Goal: Use online tool/utility: Utilize a website feature to perform a specific function

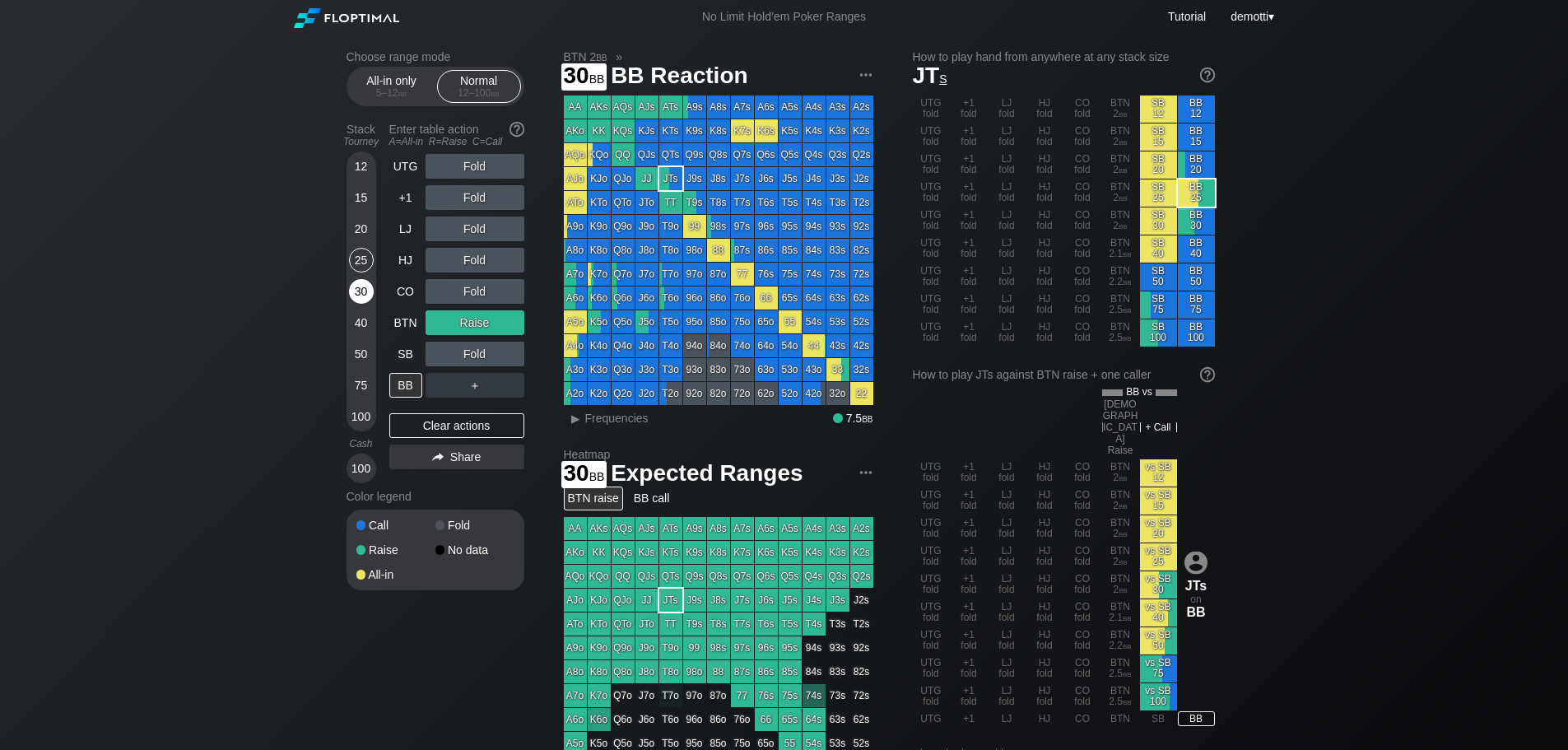
click at [371, 286] on div "30" at bounding box center [361, 292] width 25 height 25
click at [308, 17] on img at bounding box center [346, 18] width 105 height 20
click at [353, 17] on img at bounding box center [346, 18] width 105 height 20
click at [1275, 17] on div "demotti ▾" at bounding box center [1251, 16] width 50 height 18
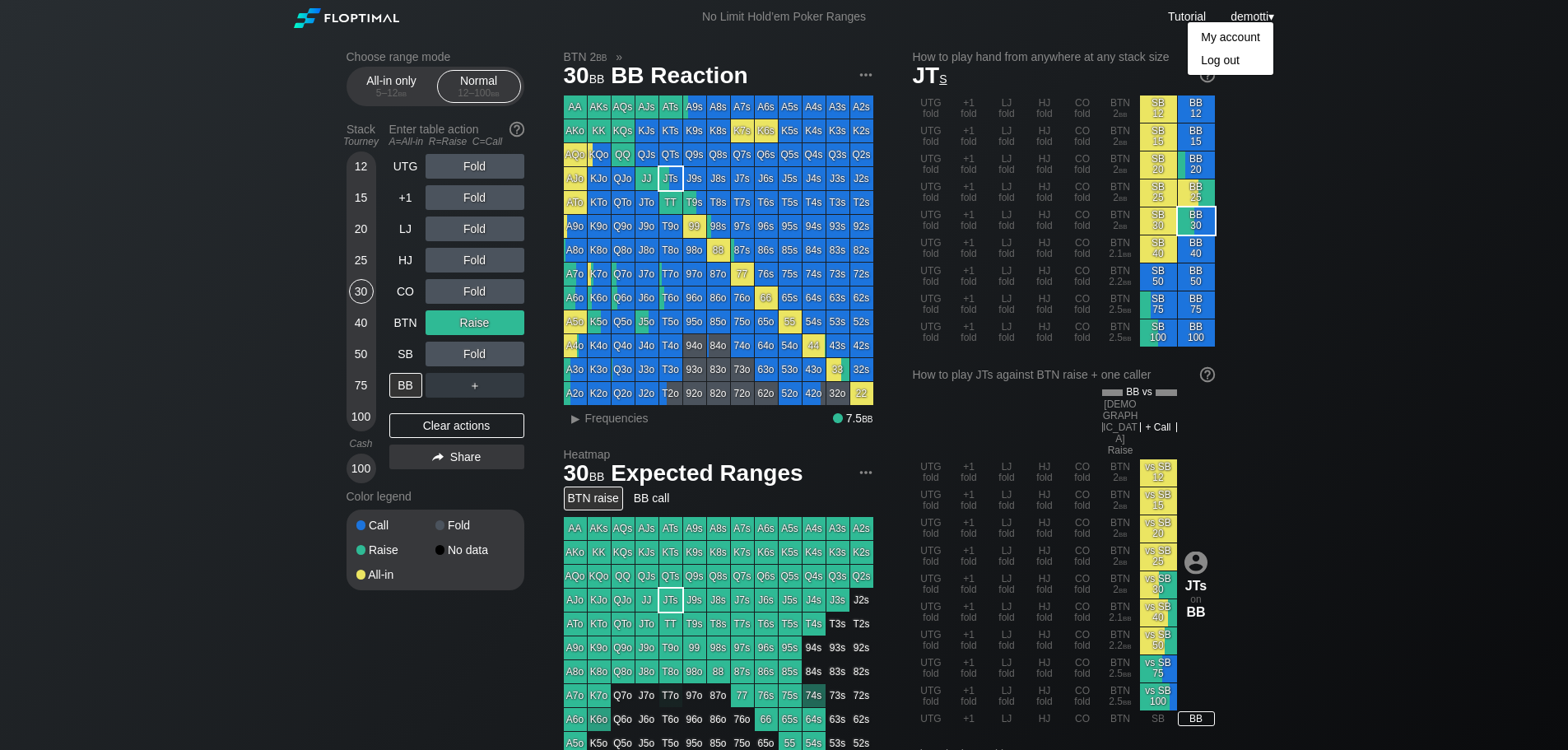
click at [1451, 174] on div "Choose range mode All-in only 5 – 12 bb Normal 12 – 100 bb Stack Tourney Enter …" at bounding box center [784, 588] width 1568 height 1109
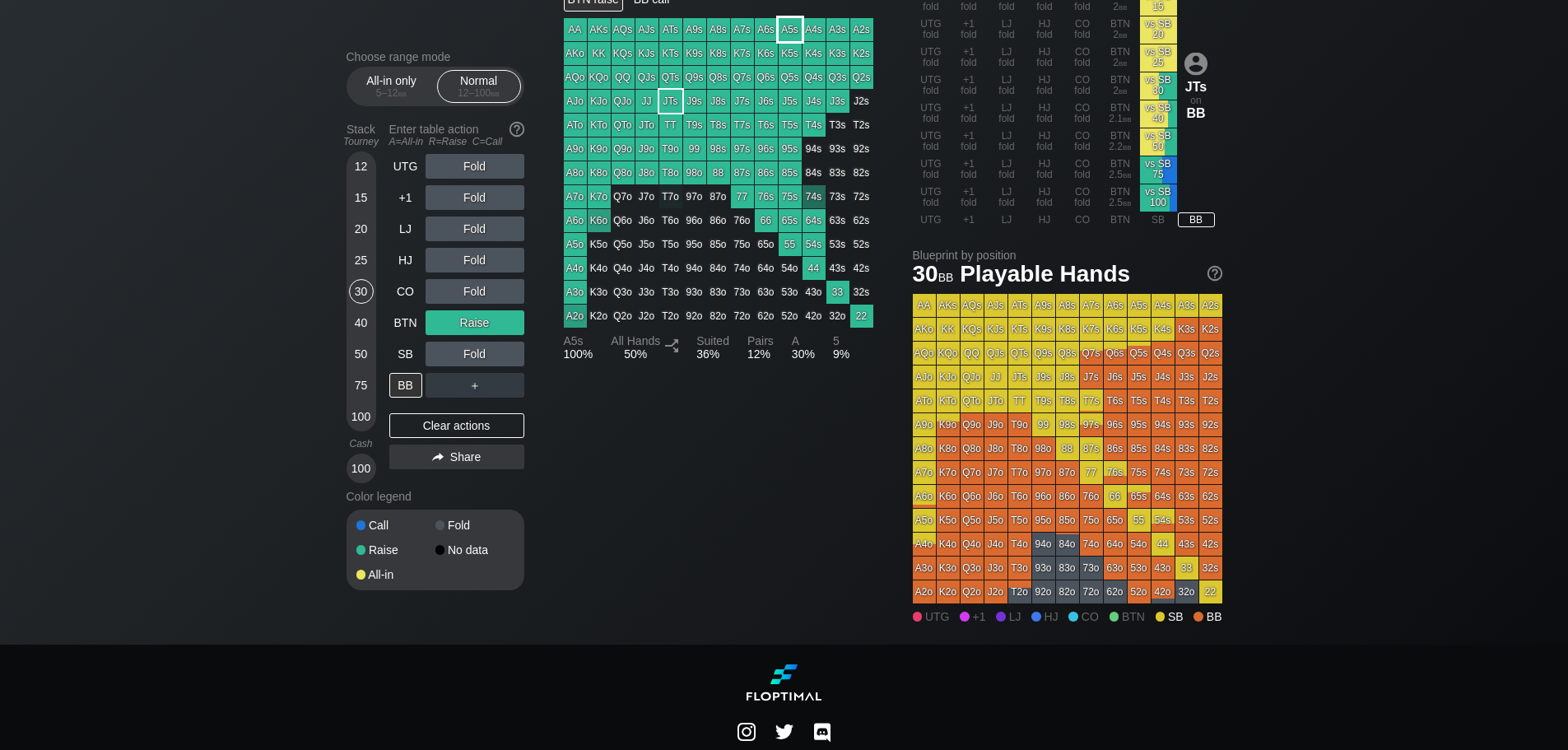
scroll to position [515, 0]
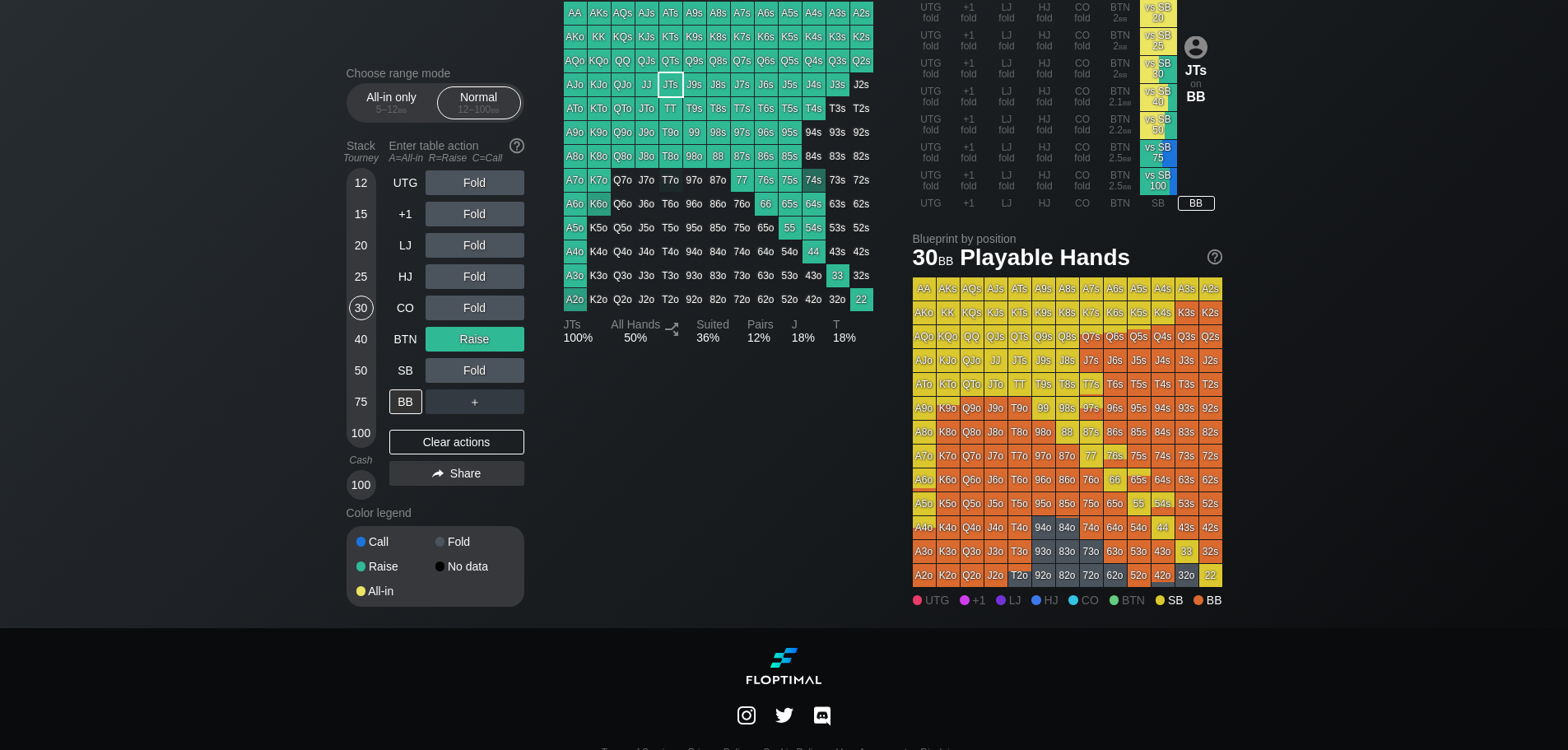
click at [774, 653] on img at bounding box center [784, 666] width 75 height 37
click at [774, 648] on img at bounding box center [784, 666] width 75 height 37
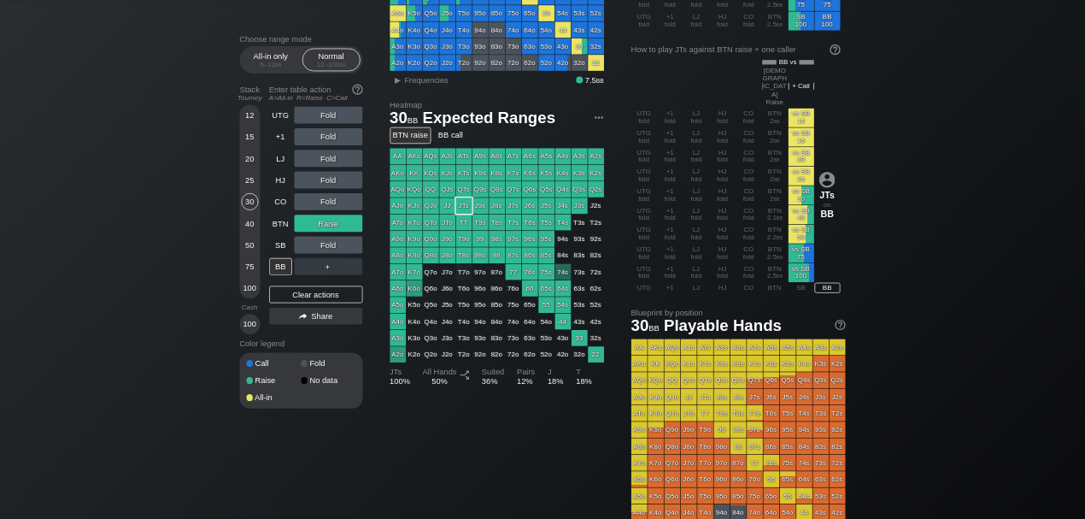
scroll to position [0, 0]
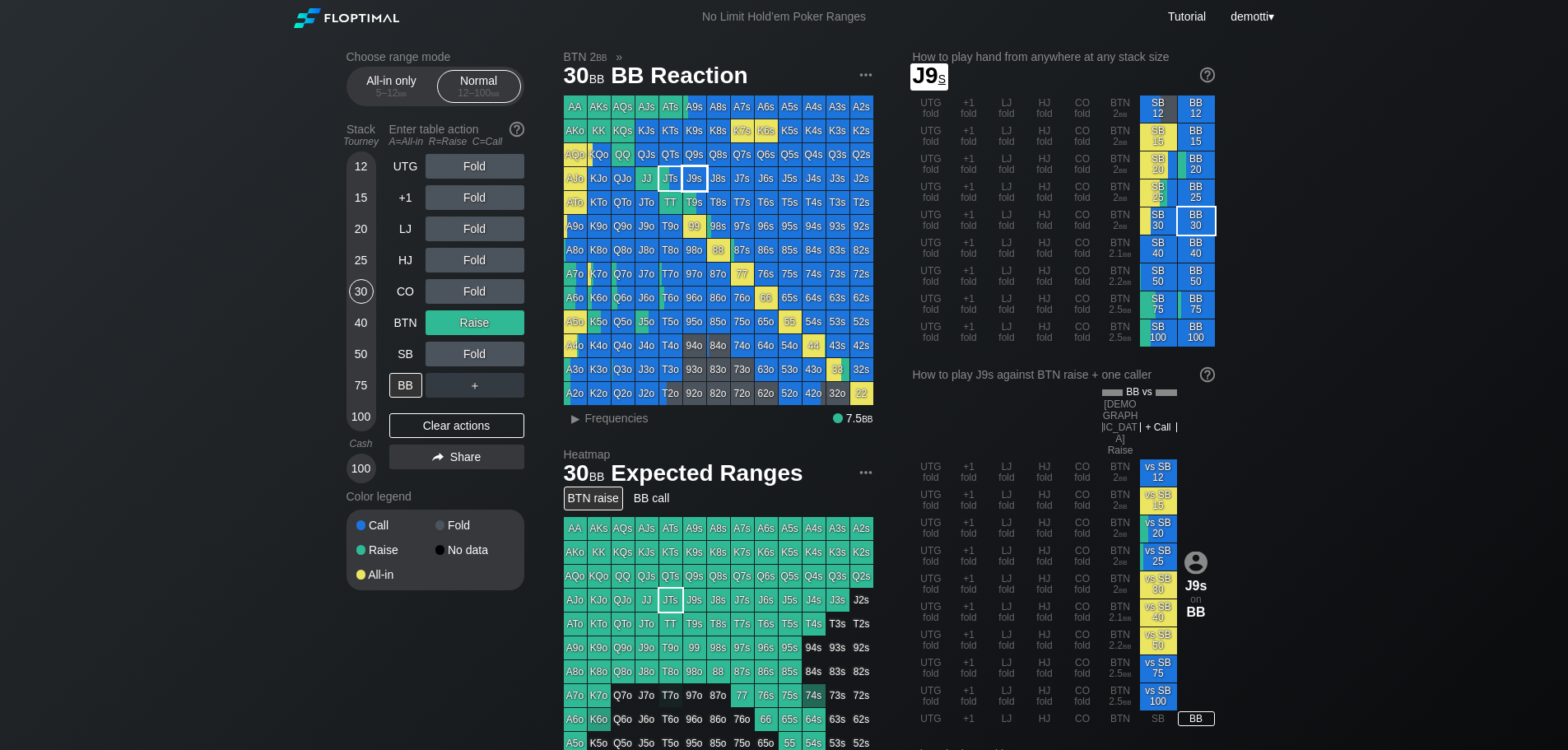
click at [689, 168] on div "AA AKs AQs AJs ATs A9s A8s A7s A6s A5s A4s A3s A2s AKo KK KQs KJs KTs K9s K8s K…" at bounding box center [718, 249] width 309 height 309
click at [695, 176] on div "J9s" at bounding box center [694, 178] width 23 height 23
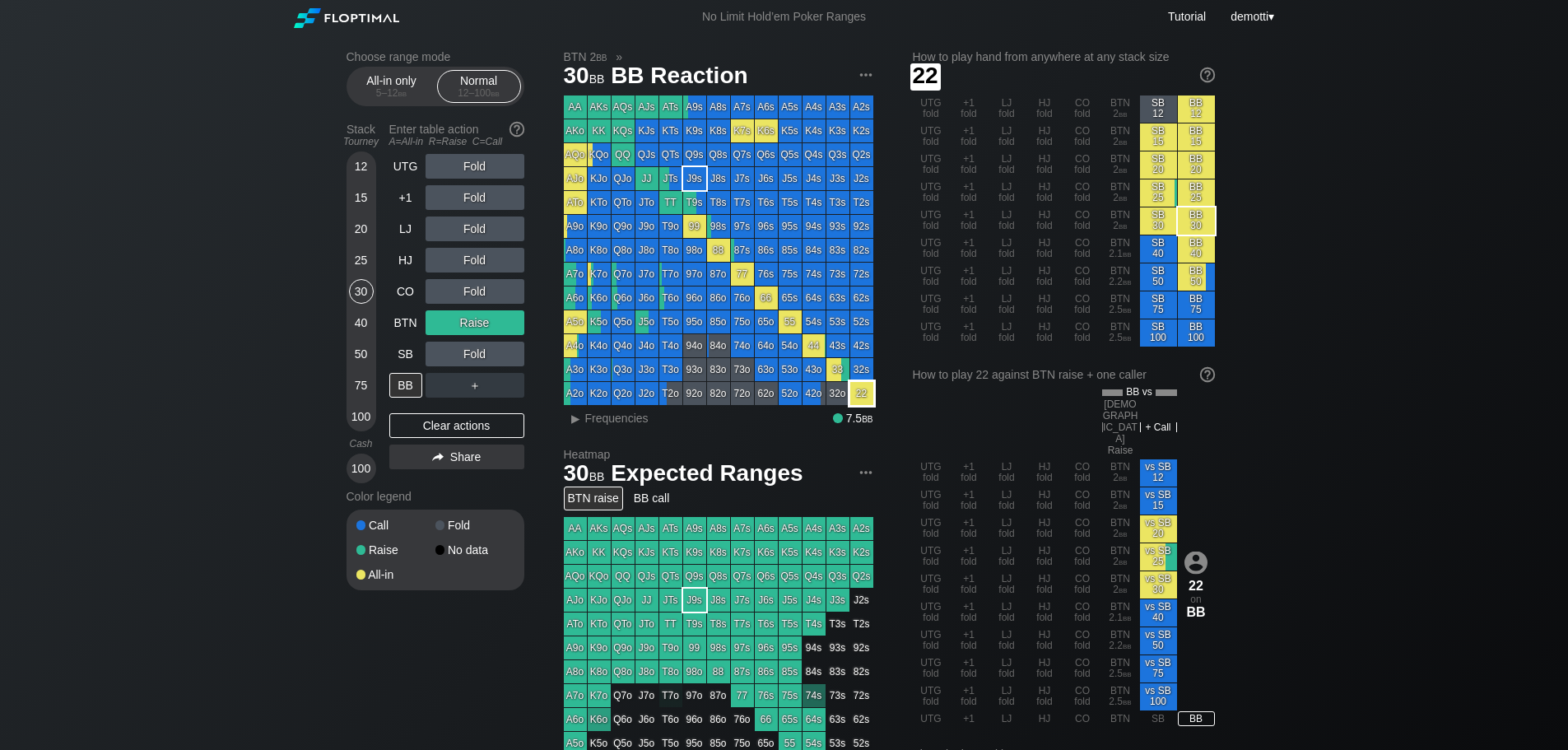
click at [861, 400] on div "22" at bounding box center [862, 394] width 23 height 23
click at [897, 156] on div "BTN 2 bb » 30 bb BB Reaction AA AKs AQs AJs ATs A9s A8s A7s A6s A5s A4s A3s A2s…" at bounding box center [893, 596] width 659 height 1093
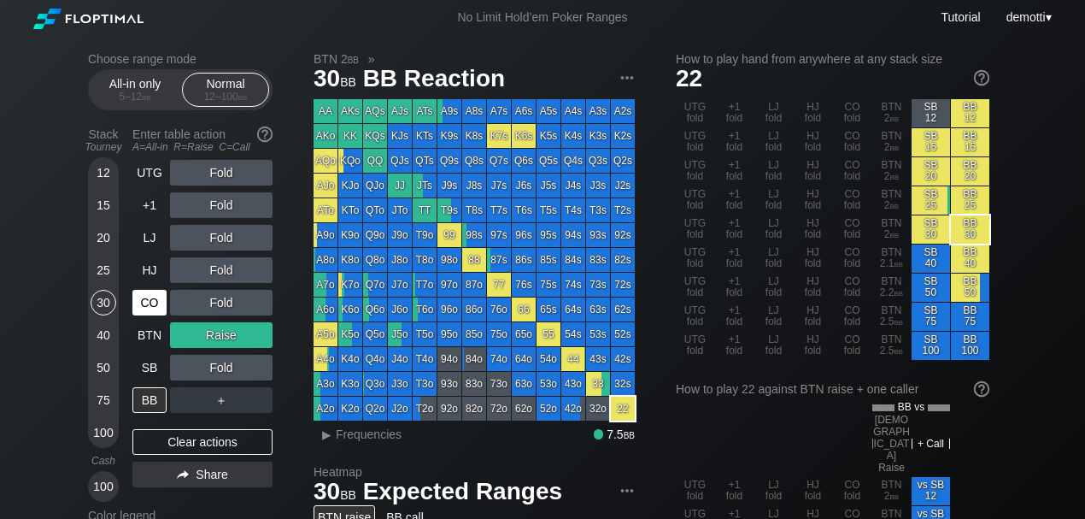
click at [150, 306] on div "CO" at bounding box center [149, 303] width 34 height 26
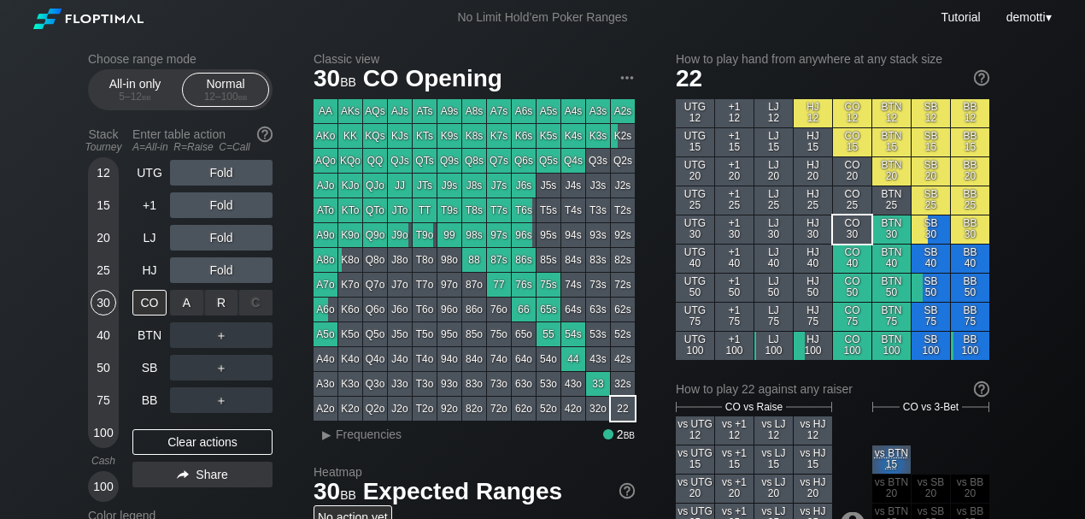
click at [205, 306] on div "R ✕" at bounding box center [221, 303] width 33 height 26
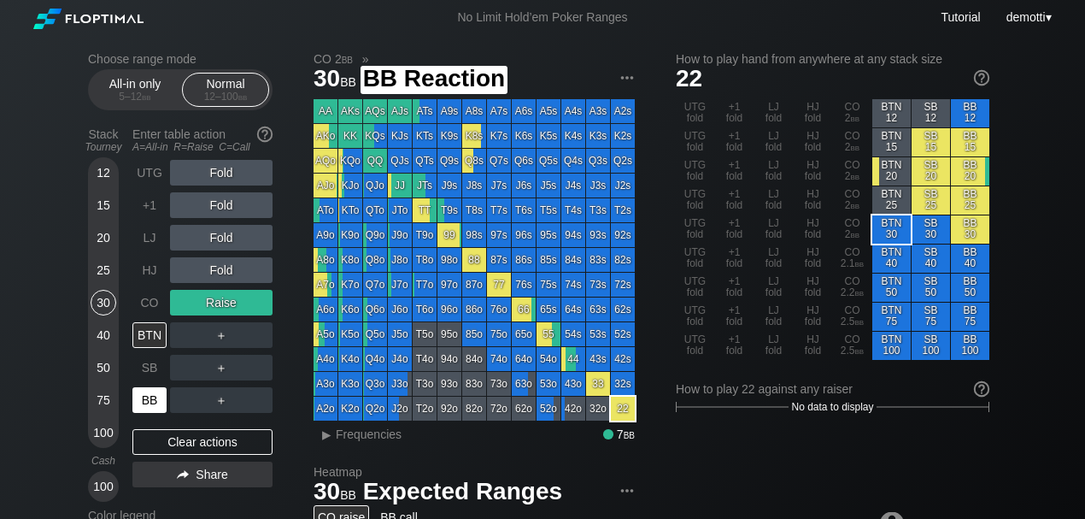
click at [155, 397] on div "BB" at bounding box center [149, 400] width 34 height 26
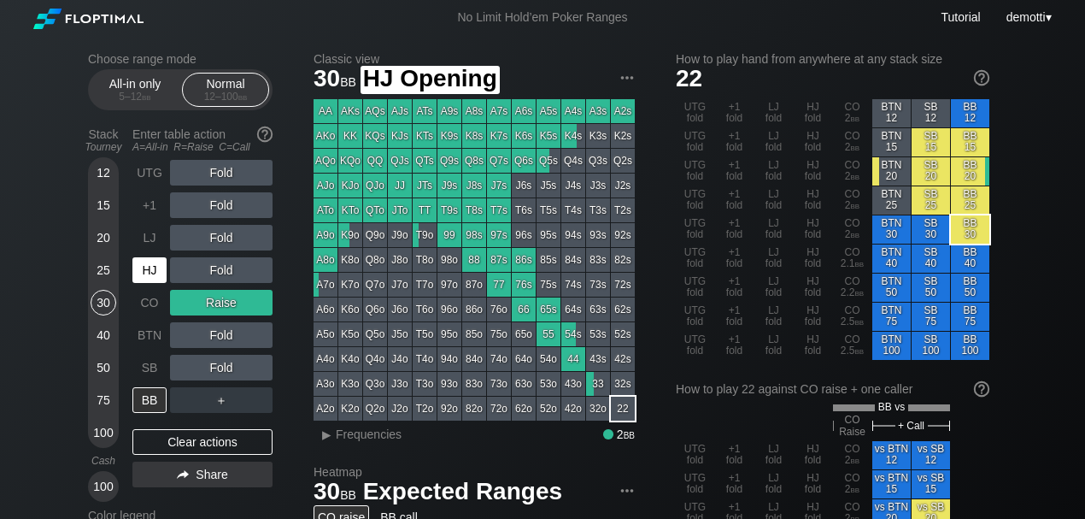
click at [157, 265] on div "HJ" at bounding box center [149, 270] width 34 height 26
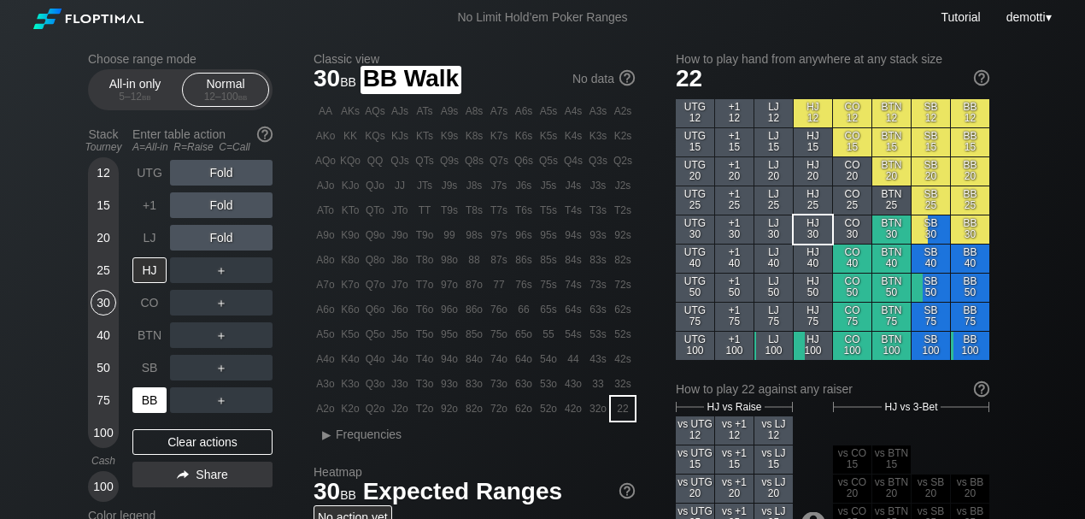
click at [139, 402] on div "BB" at bounding box center [149, 400] width 34 height 26
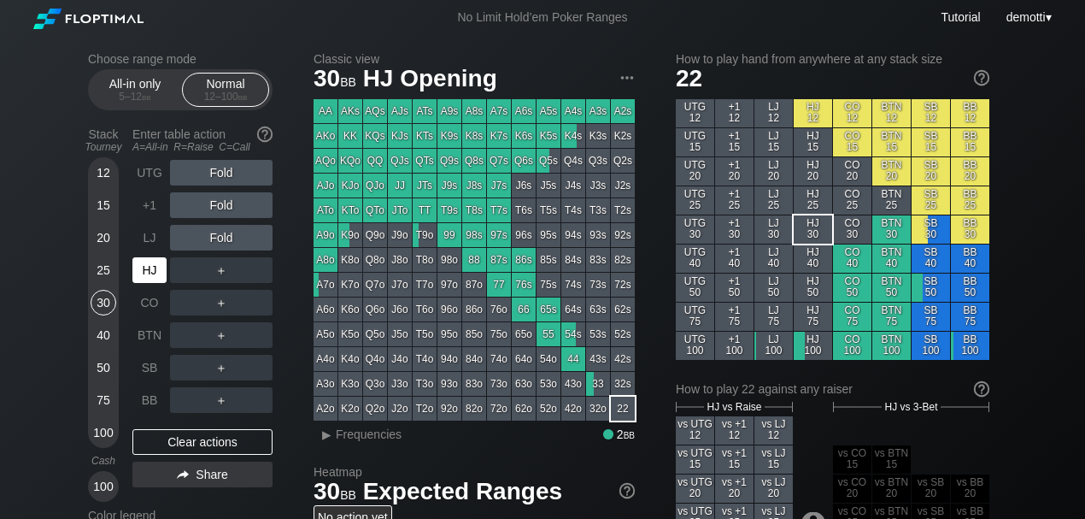
click at [152, 274] on div "HJ" at bounding box center [149, 270] width 34 height 26
click at [219, 278] on div "R ✕" at bounding box center [221, 270] width 33 height 26
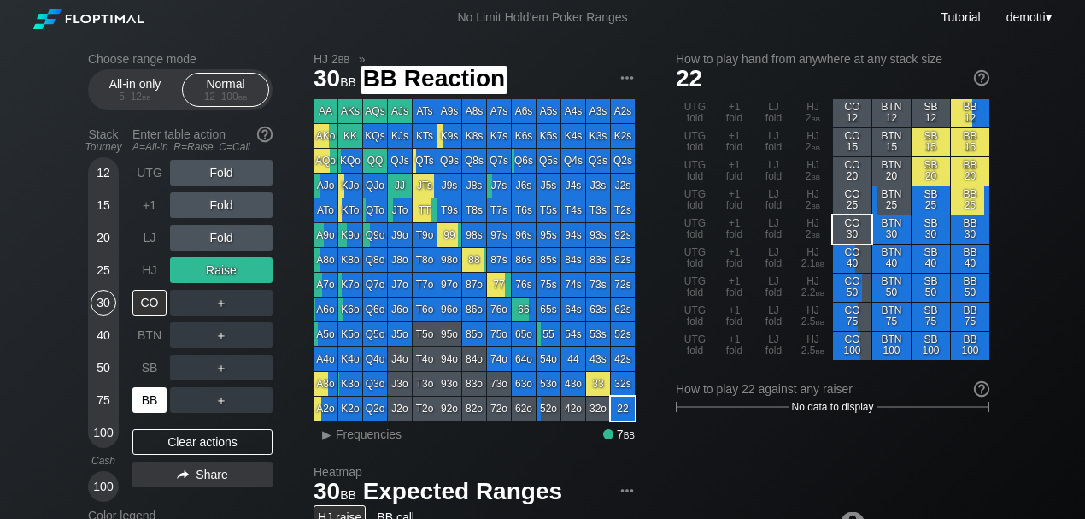
click at [142, 397] on div "BB" at bounding box center [149, 400] width 34 height 26
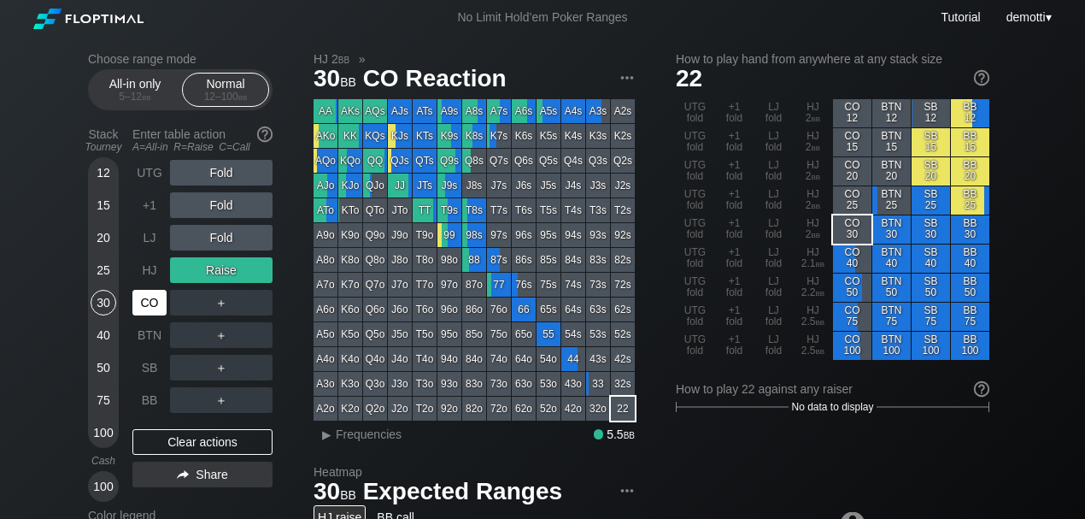
click at [141, 309] on div "CO" at bounding box center [149, 303] width 34 height 26
click at [155, 274] on div "HJ" at bounding box center [149, 270] width 34 height 26
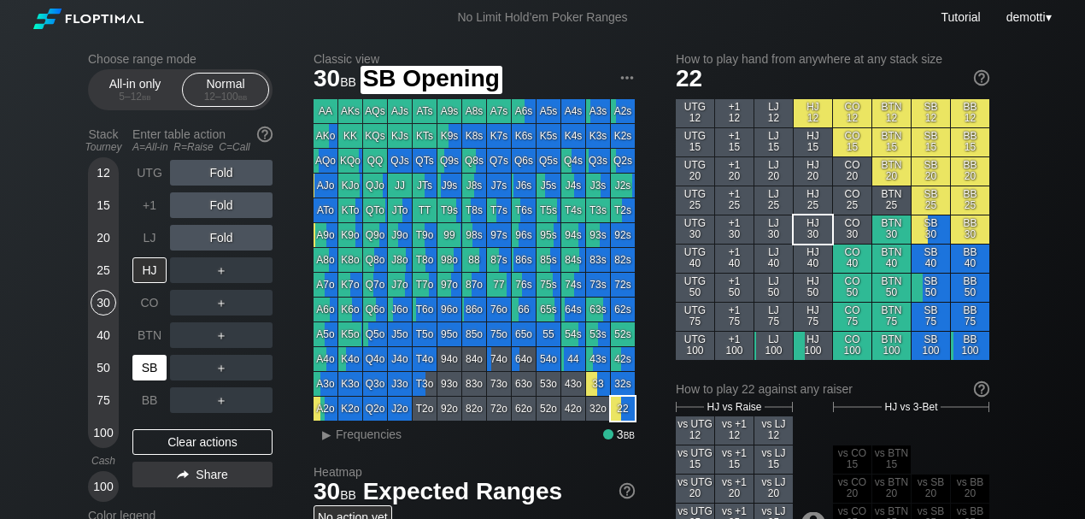
click at [140, 369] on div "SB" at bounding box center [149, 368] width 34 height 26
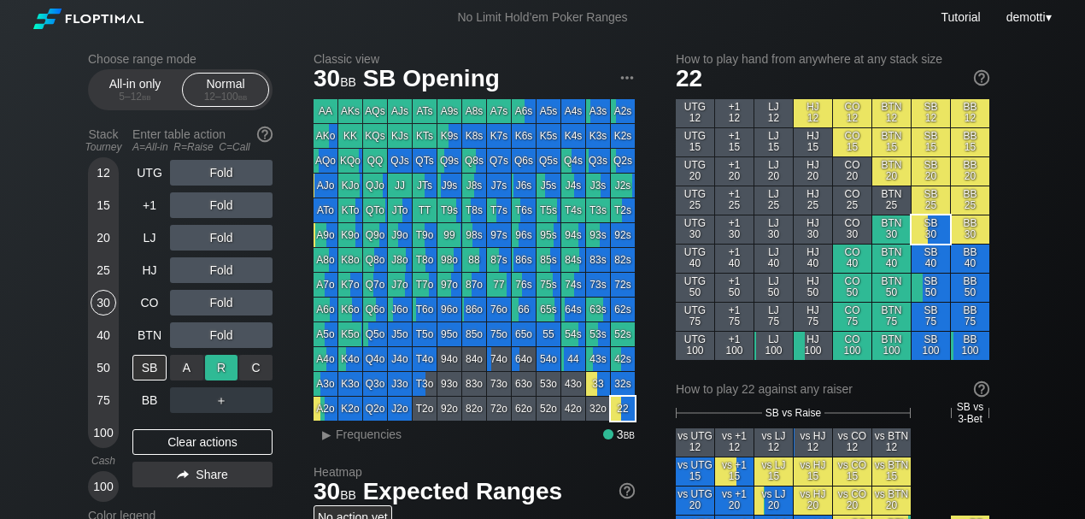
click at [220, 367] on div "R ✕" at bounding box center [221, 368] width 33 height 26
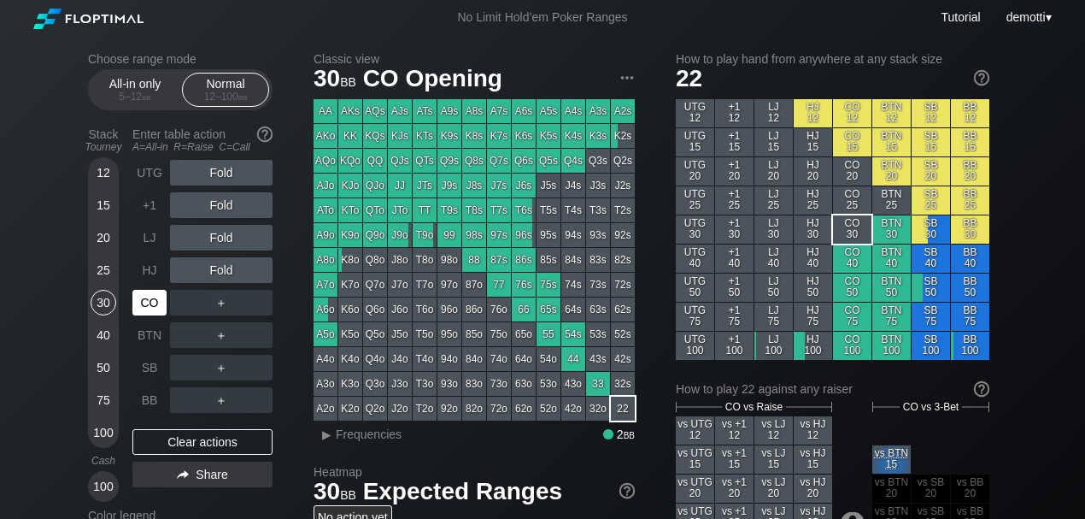
click at [150, 301] on div "CO" at bounding box center [149, 303] width 34 height 26
click at [104, 304] on div "30" at bounding box center [104, 303] width 26 height 26
click at [207, 303] on div "R ✕" at bounding box center [221, 303] width 33 height 26
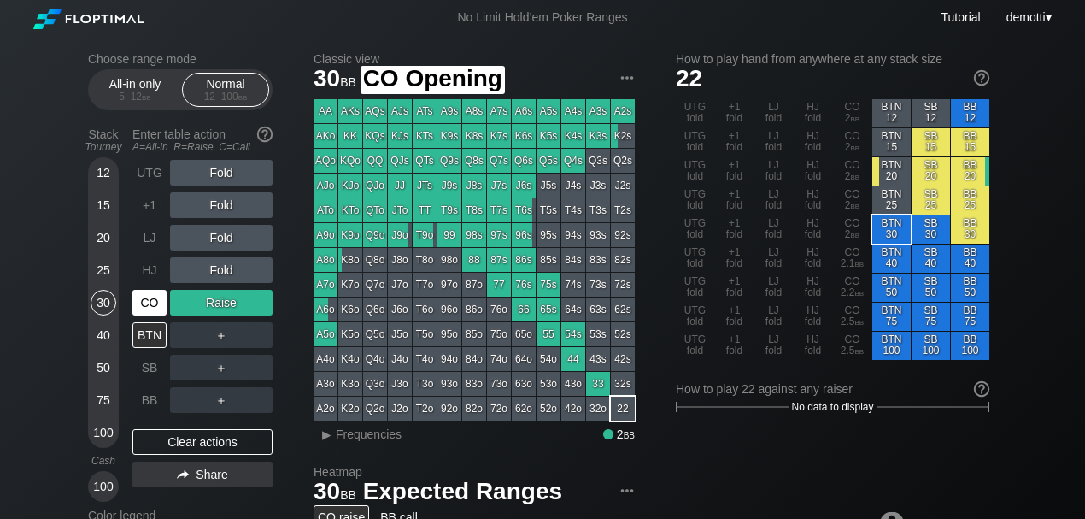
click at [151, 309] on div "CO" at bounding box center [149, 303] width 34 height 26
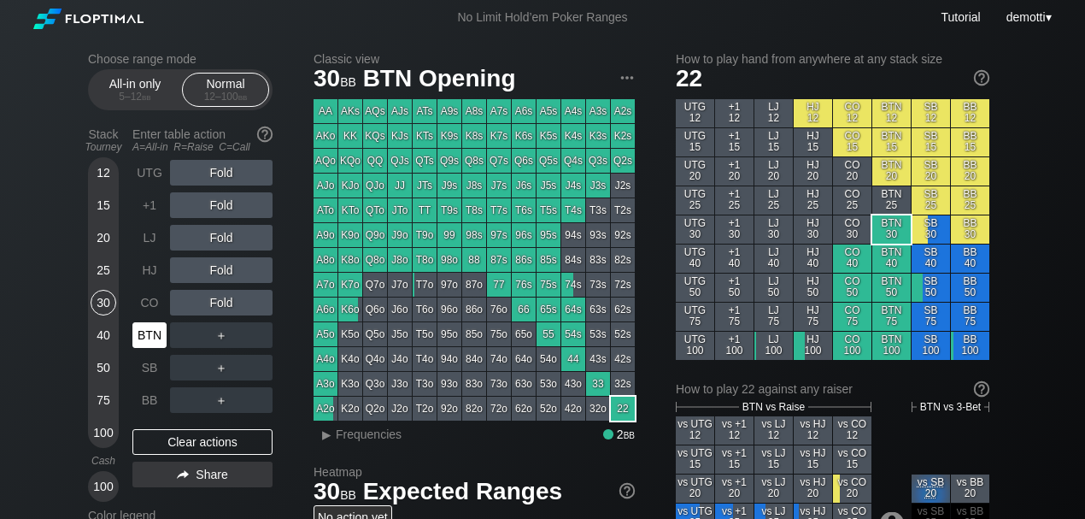
click at [154, 337] on div "BTN" at bounding box center [149, 335] width 34 height 26
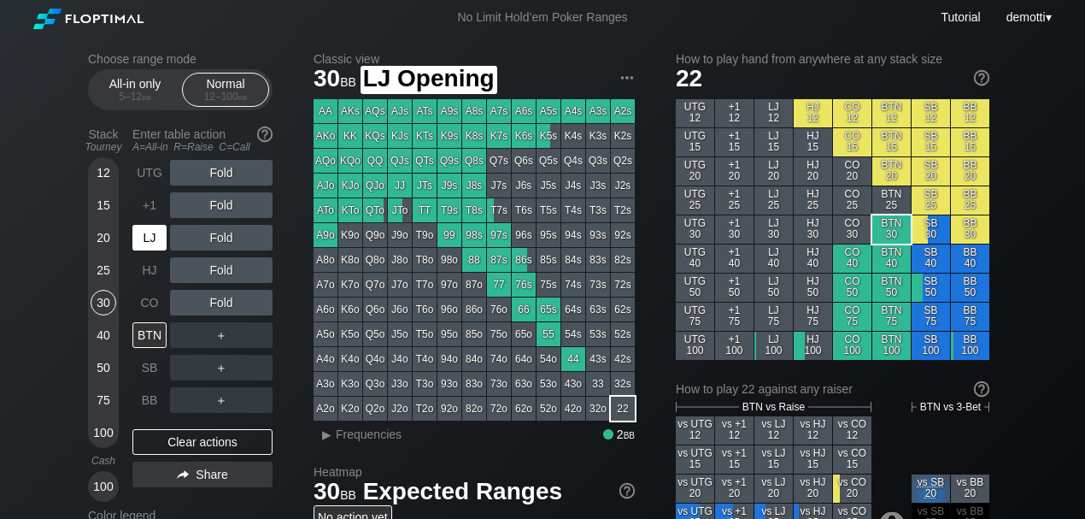
click at [160, 236] on div "LJ" at bounding box center [149, 238] width 34 height 26
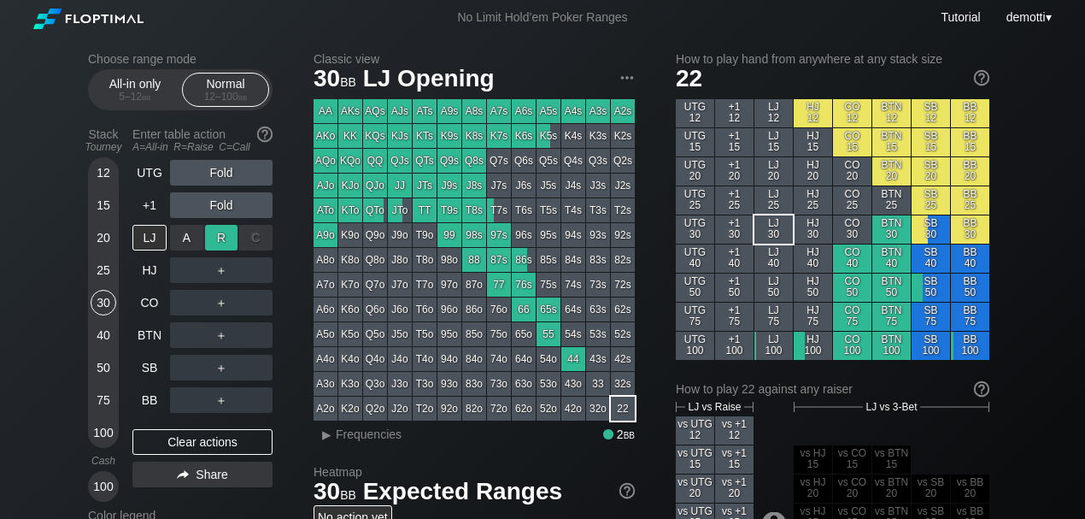
click at [212, 243] on div "R ✕" at bounding box center [221, 238] width 33 height 26
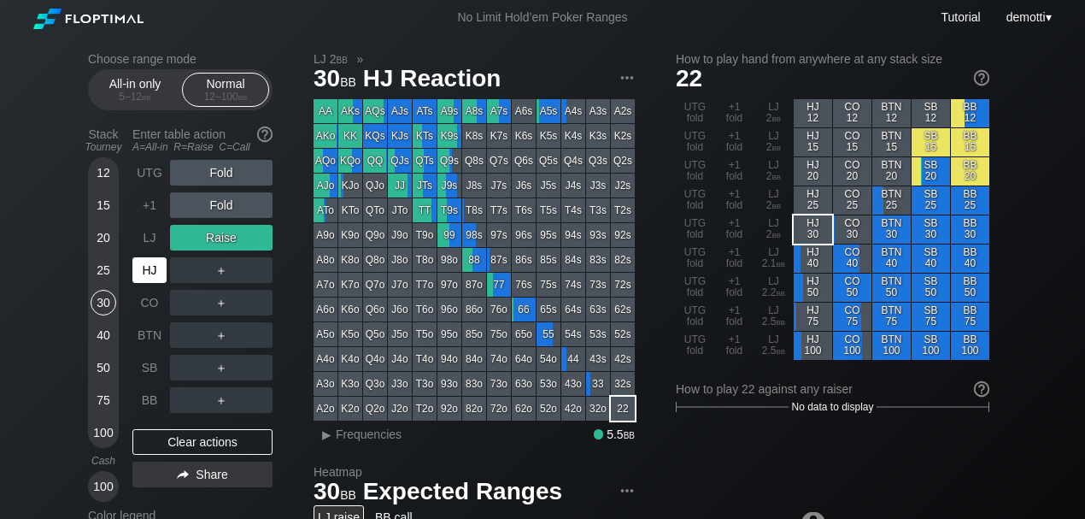
click at [156, 265] on div "HJ" at bounding box center [149, 270] width 34 height 26
click at [150, 270] on div "HJ" at bounding box center [149, 270] width 34 height 26
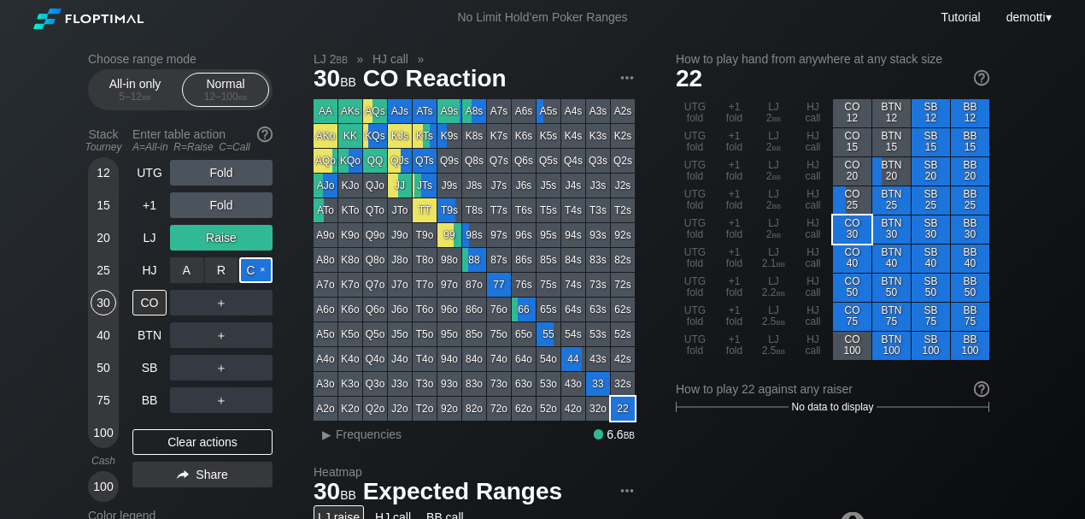
click at [253, 270] on div "C ✕" at bounding box center [255, 270] width 33 height 26
click at [228, 273] on div "R ✕" at bounding box center [221, 270] width 33 height 26
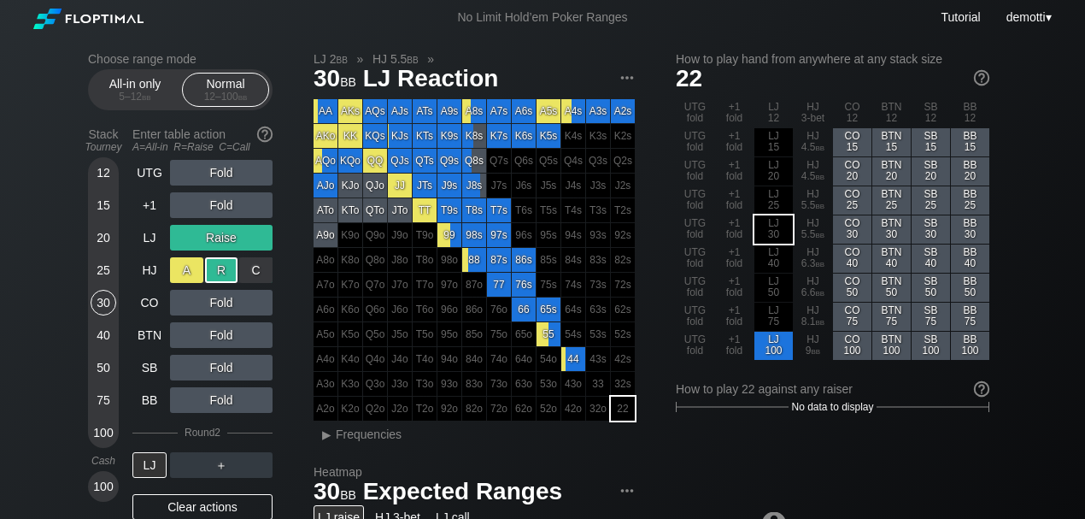
click at [193, 274] on div "A ✕" at bounding box center [186, 270] width 33 height 26
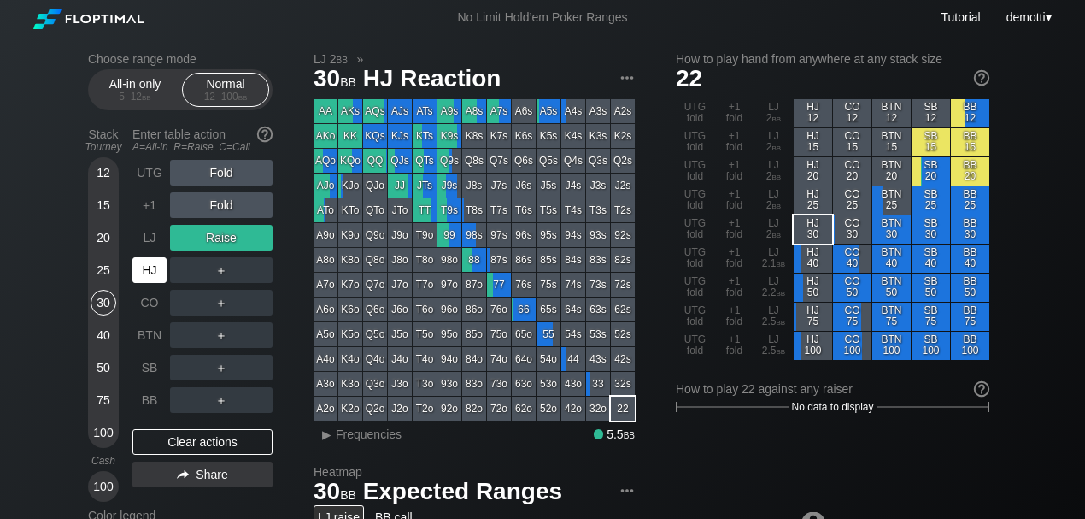
click at [138, 279] on div "HJ" at bounding box center [149, 270] width 34 height 26
click at [318, 433] on div "▸" at bounding box center [326, 434] width 22 height 21
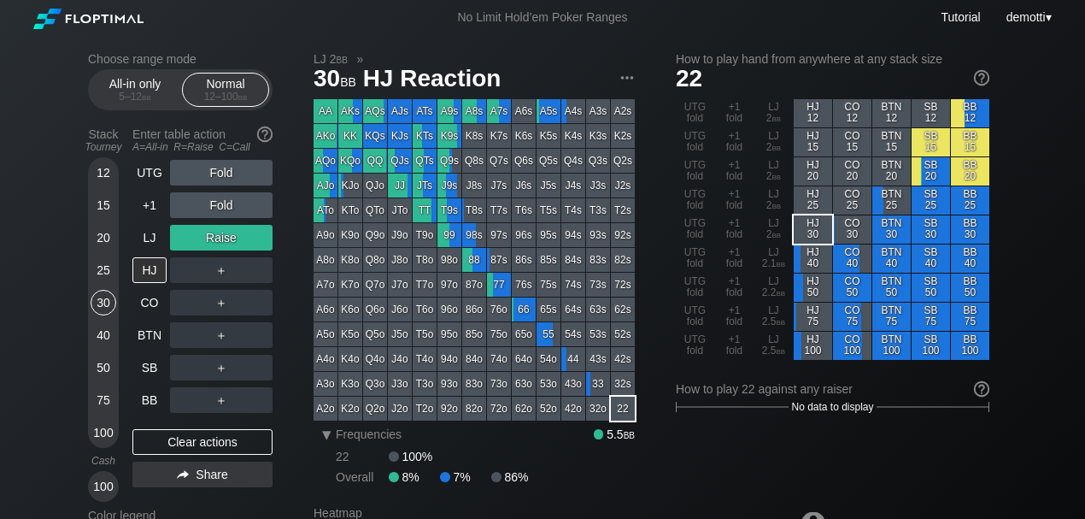
click at [539, 455] on div "22 100%" at bounding box center [485, 457] width 299 height 14
click at [528, 443] on div "▾ Frequencies 5.5 bb 22 100% Overall 8% 7% 86%" at bounding box center [485, 455] width 299 height 56
click at [461, 76] on span "HJ Reaction" at bounding box center [433, 80] width 144 height 28
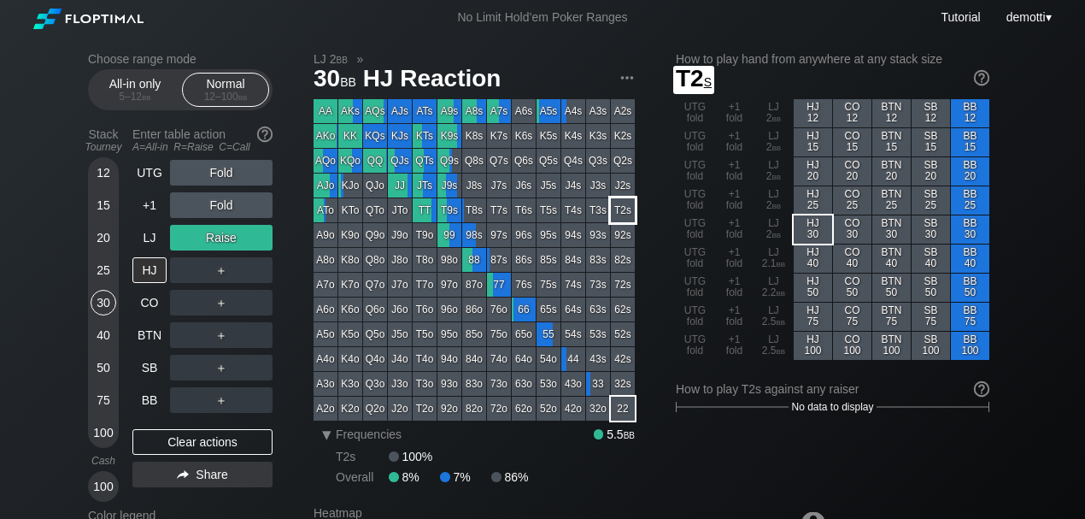
click at [623, 202] on div "T2s" at bounding box center [623, 210] width 24 height 24
click at [586, 72] on div "30 bb HJ Reaction" at bounding box center [474, 78] width 321 height 28
click at [291, 58] on div "Choose range mode All-in only 5 – 12 bb Normal 12 – 100 bb Stack Tourney Enter …" at bounding box center [194, 343] width 212 height 583
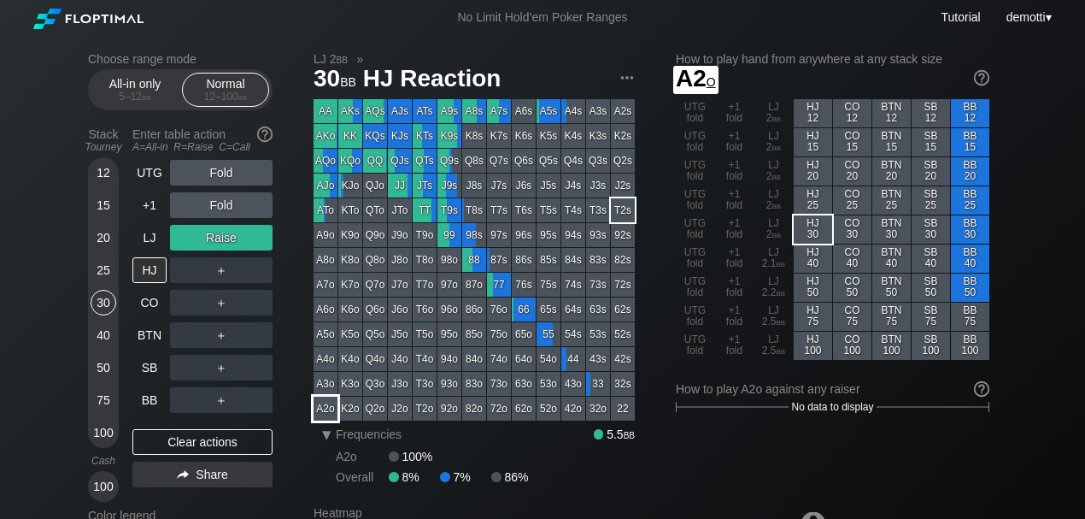
click at [332, 418] on div "A2o" at bounding box center [326, 409] width 24 height 24
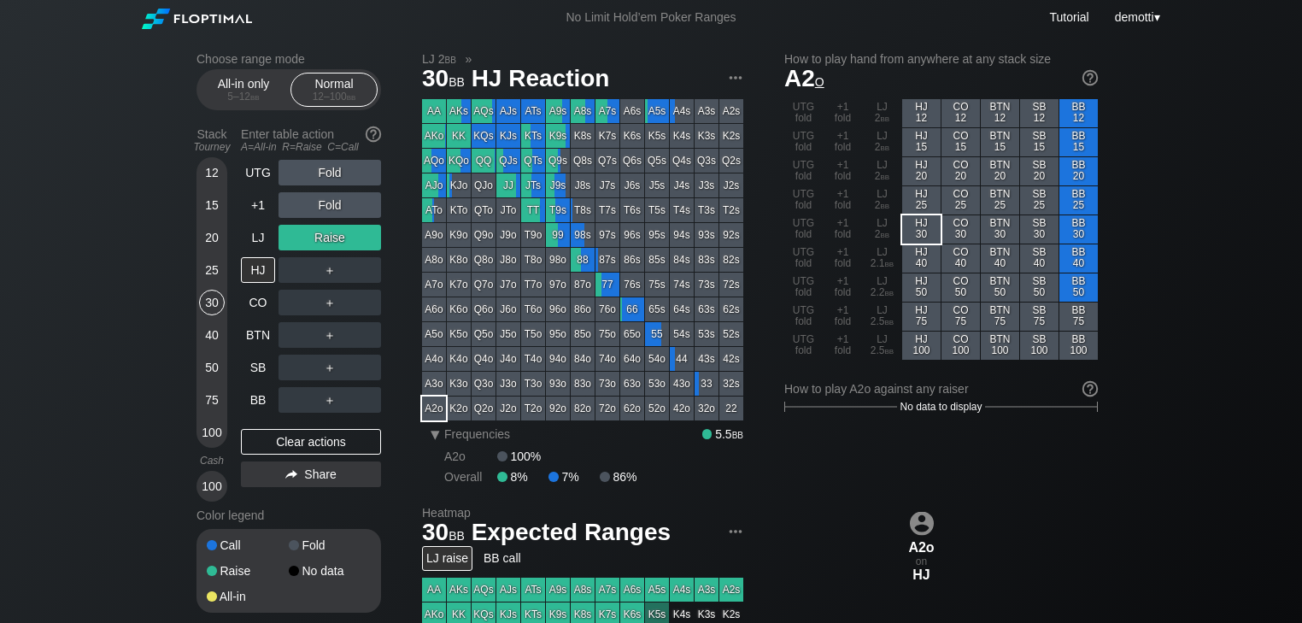
click at [397, 167] on div "Choose range mode All-in only 5 – 12 bb Normal 12 – 100 bb Stack Tourney Enter …" at bounding box center [303, 343] width 212 height 583
click at [260, 269] on div "HJ" at bounding box center [258, 270] width 34 height 26
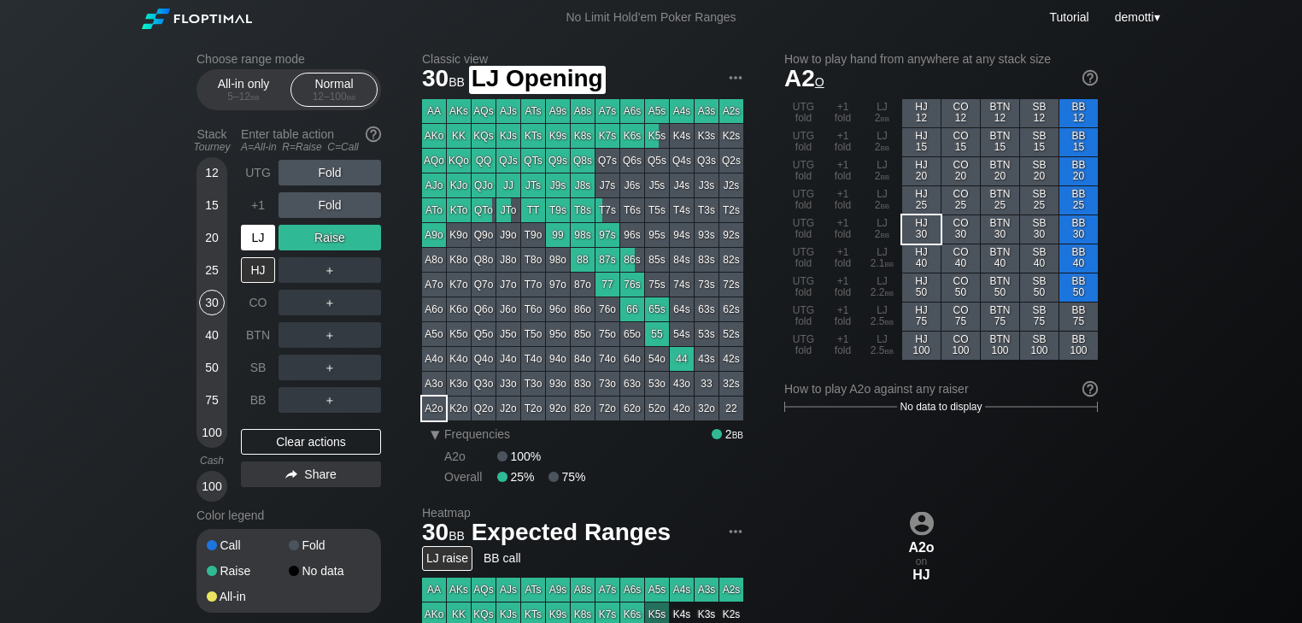
click at [253, 245] on div "LJ" at bounding box center [258, 238] width 34 height 26
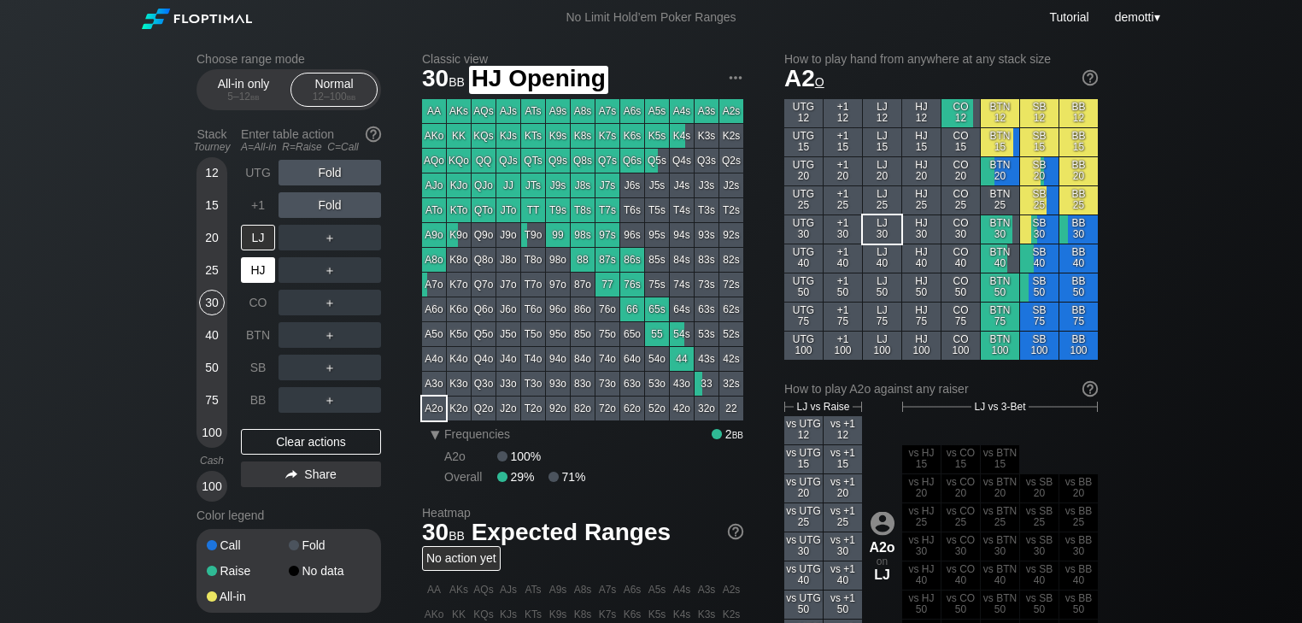
click at [256, 280] on div "HJ" at bounding box center [258, 270] width 34 height 26
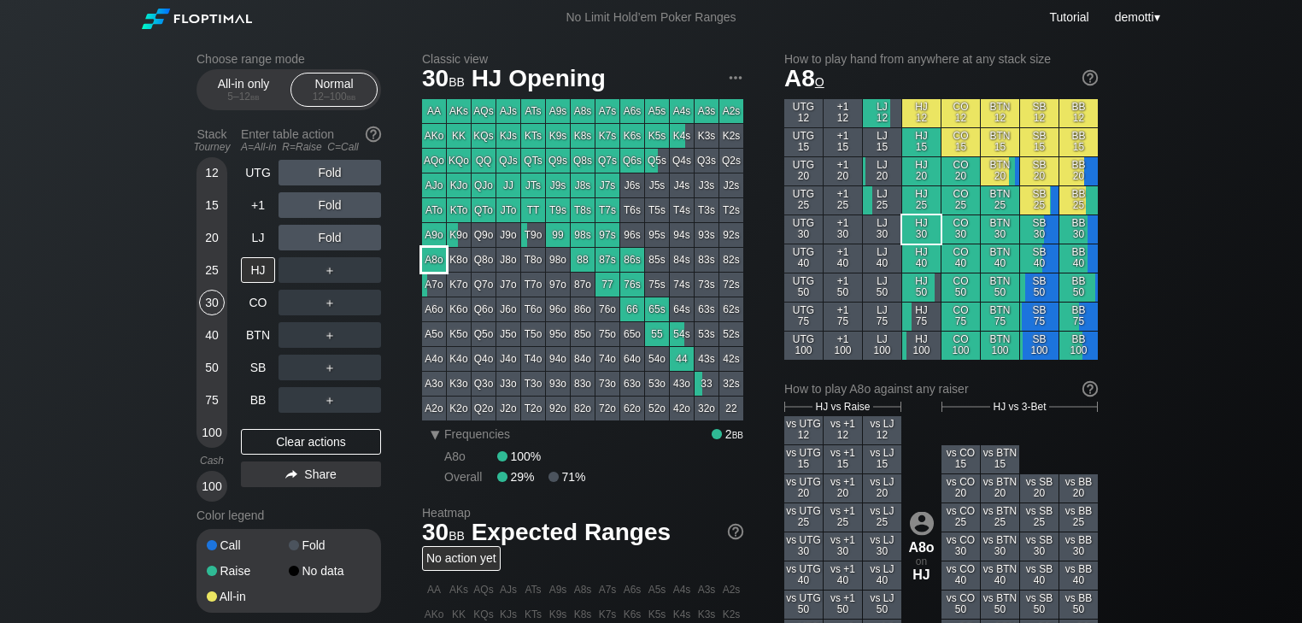
click at [431, 256] on div "A8o" at bounding box center [434, 260] width 24 height 24
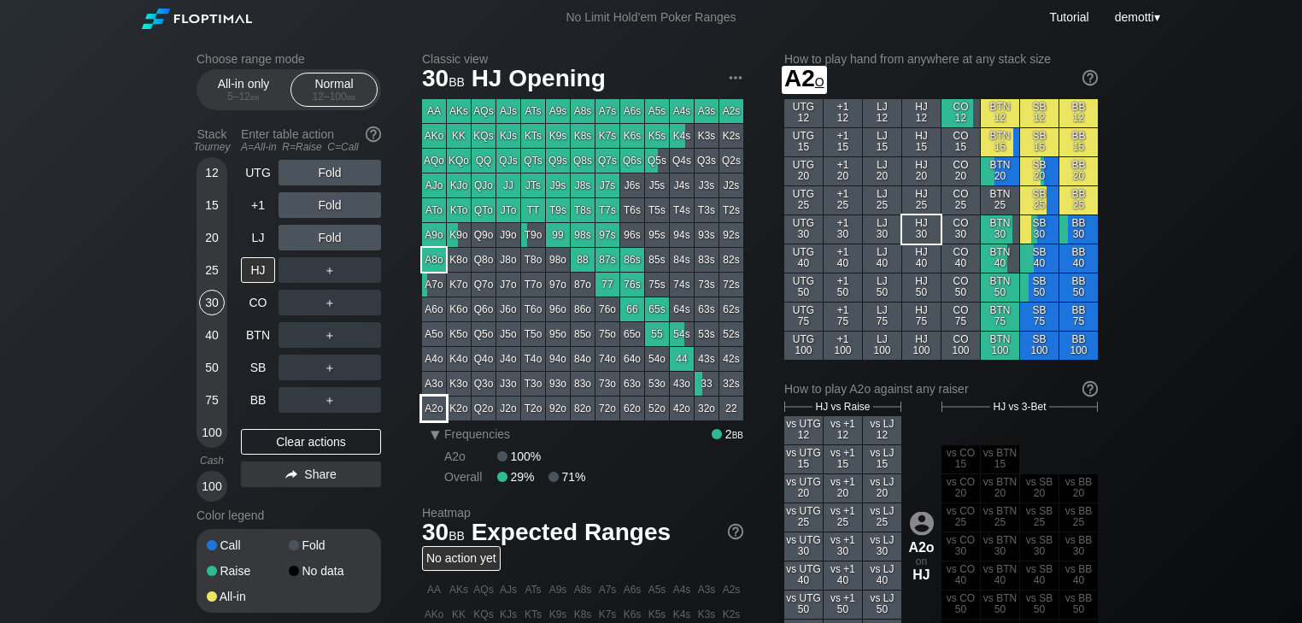
click at [431, 413] on div "A2o" at bounding box center [434, 409] width 24 height 24
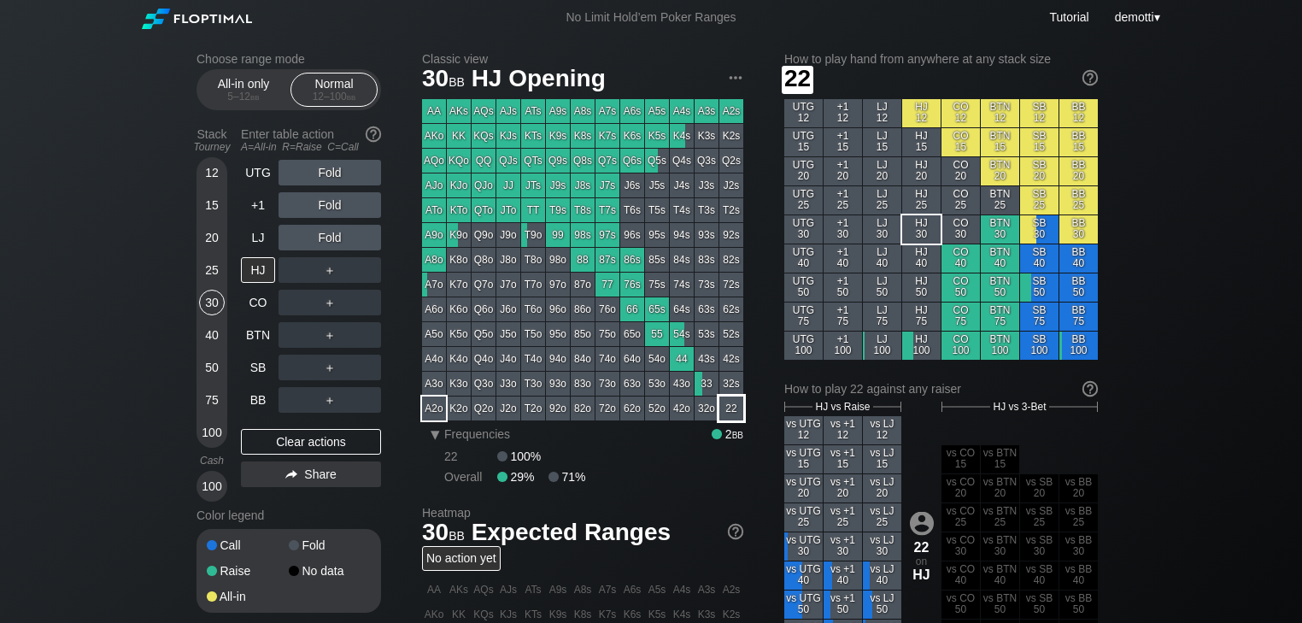
click at [734, 408] on div "22" at bounding box center [732, 409] width 24 height 24
click at [253, 266] on div "HJ" at bounding box center [258, 270] width 34 height 26
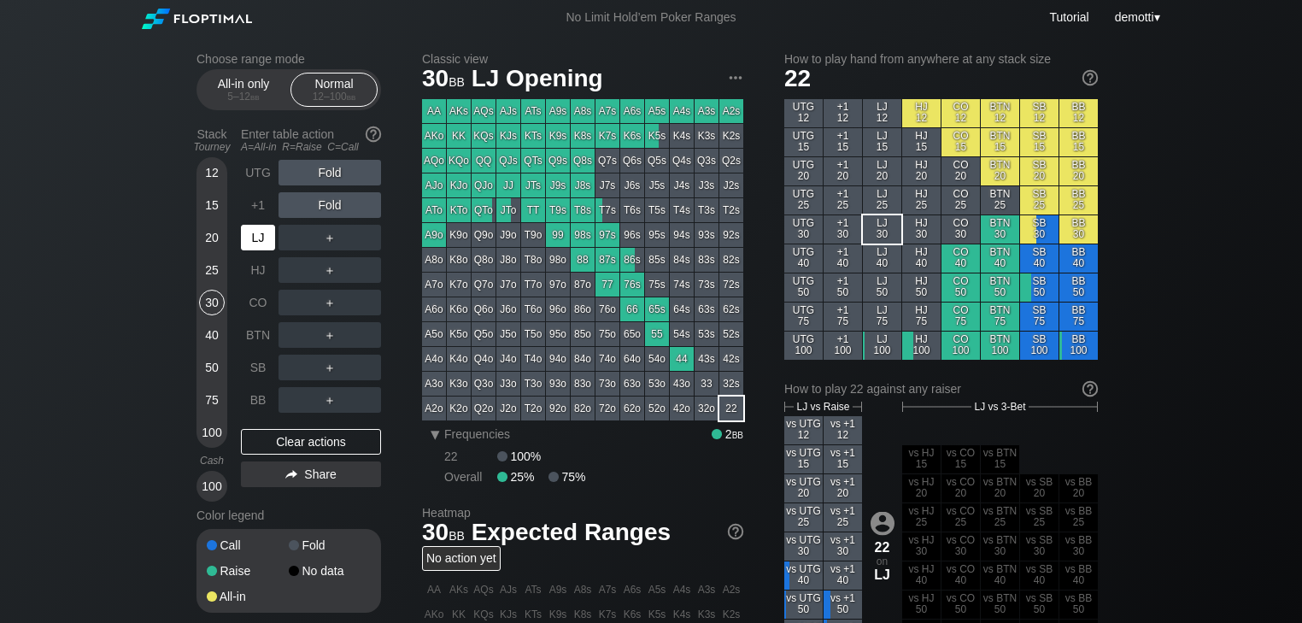
click at [266, 228] on div "LJ" at bounding box center [258, 238] width 34 height 26
click at [319, 243] on div "R ✕" at bounding box center [330, 238] width 33 height 26
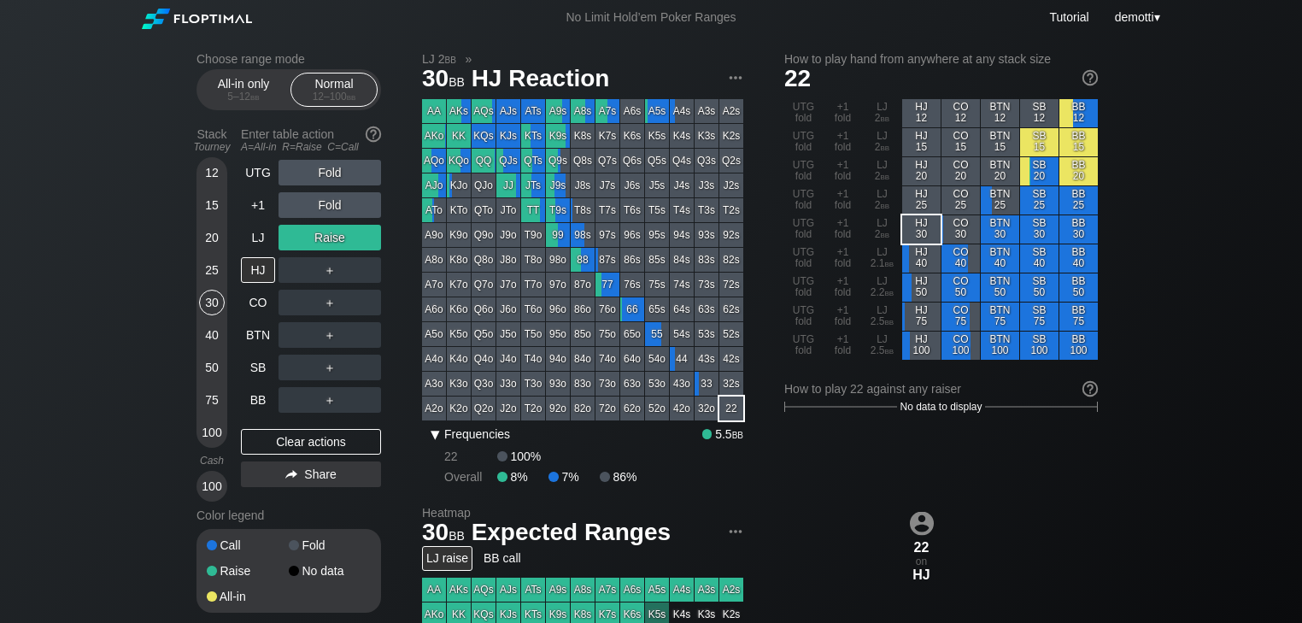
click at [446, 443] on span "▾ Frequencies" at bounding box center [466, 432] width 88 height 21
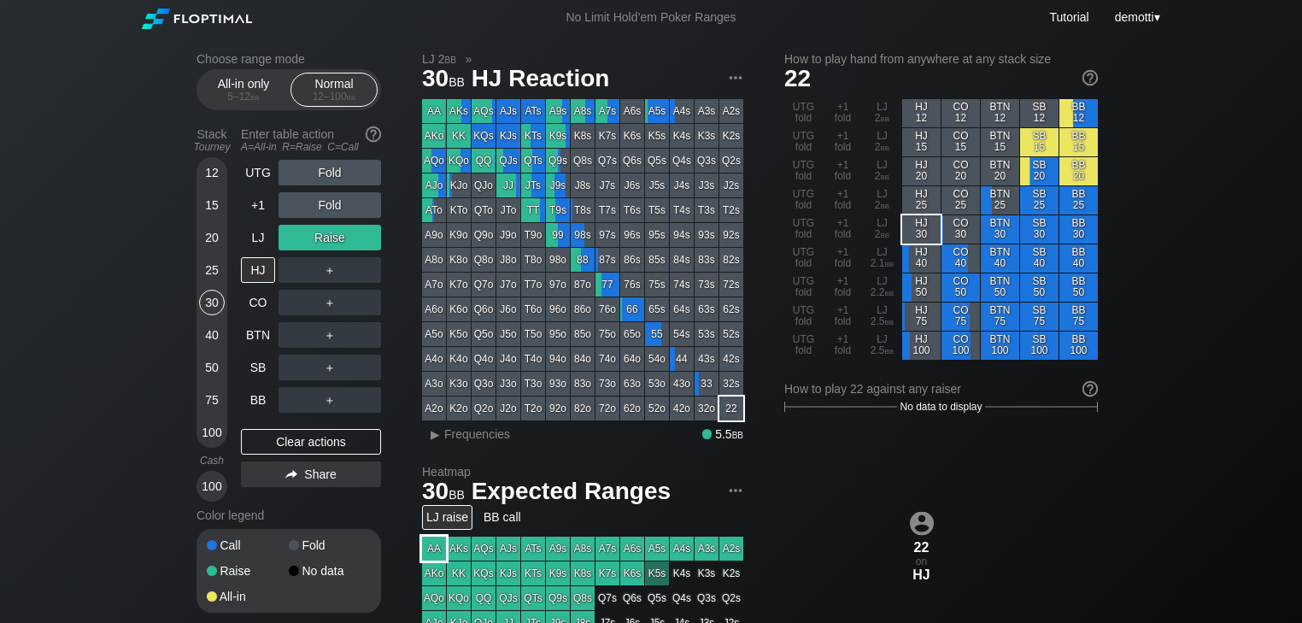
click at [431, 561] on div "AA" at bounding box center [434, 549] width 24 height 24
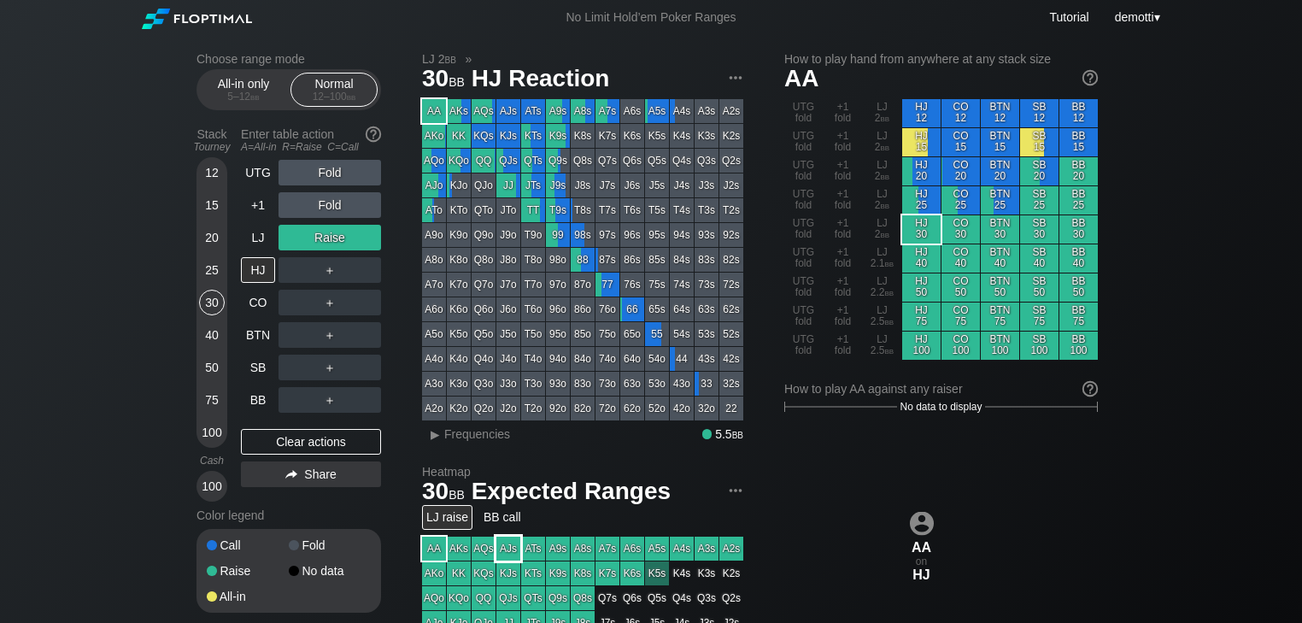
click at [512, 551] on div "AJs" at bounding box center [509, 549] width 24 height 24
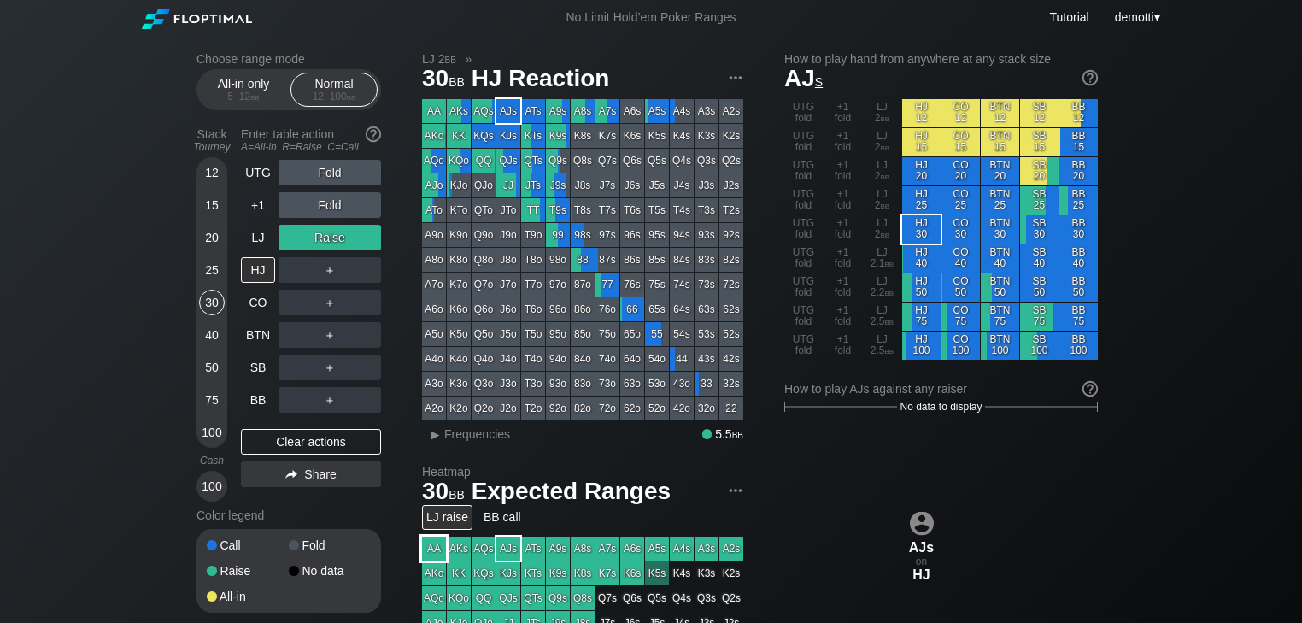
click at [431, 550] on div "AA" at bounding box center [434, 549] width 24 height 24
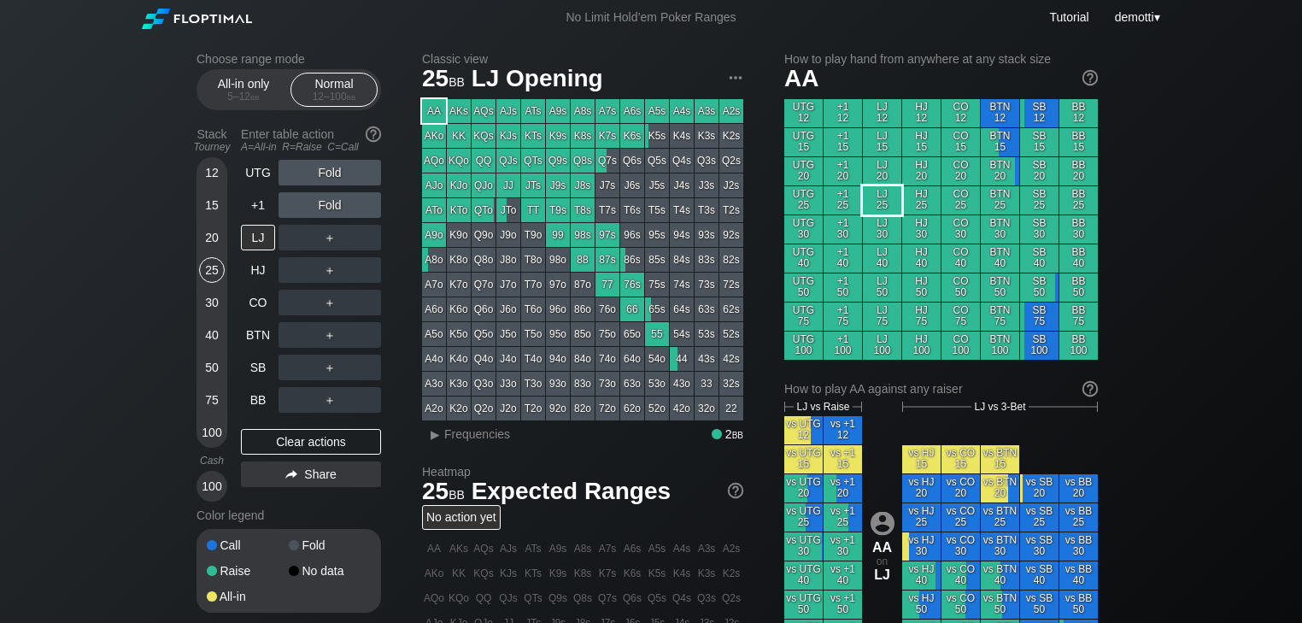
click at [869, 203] on div "LJ 25" at bounding box center [882, 200] width 38 height 28
click at [326, 239] on div "R ✕" at bounding box center [330, 238] width 33 height 26
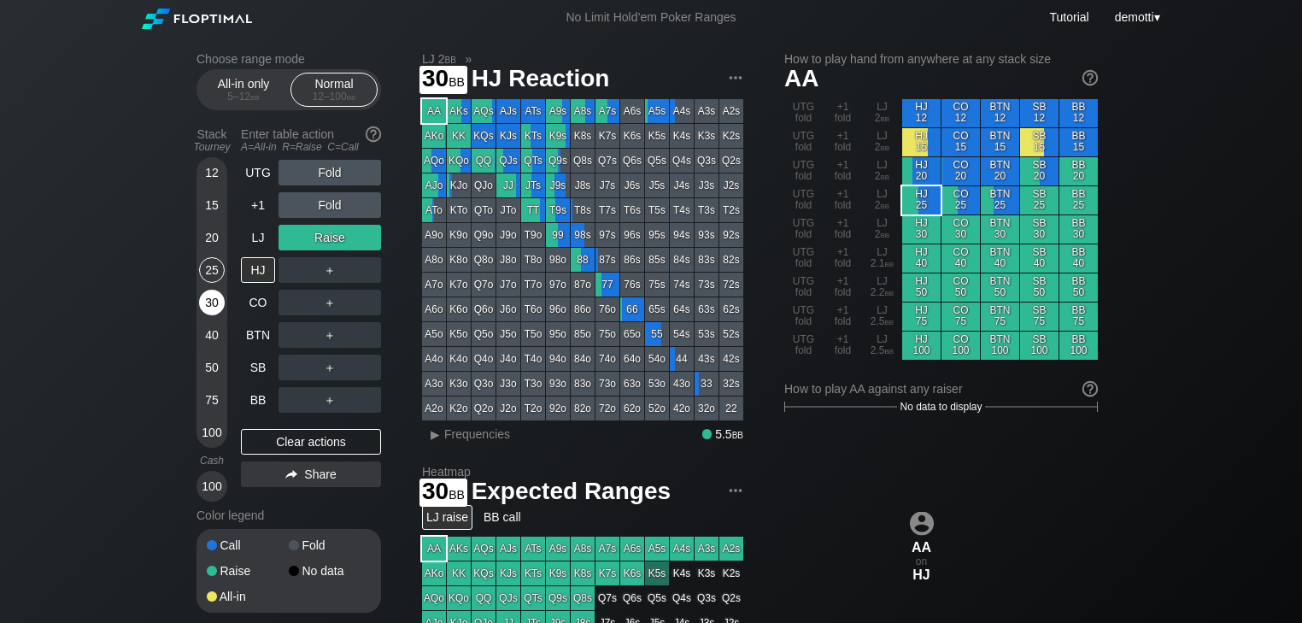
click at [206, 303] on div "30" at bounding box center [212, 303] width 26 height 26
click at [754, 352] on div "LJ 2 bb » 30 bb HJ Reaction AA AKs AQs AJs ATs A9s A8s A7s A6s A5s A4s A3s A2s …" at bounding box center [764, 589] width 684 height 1074
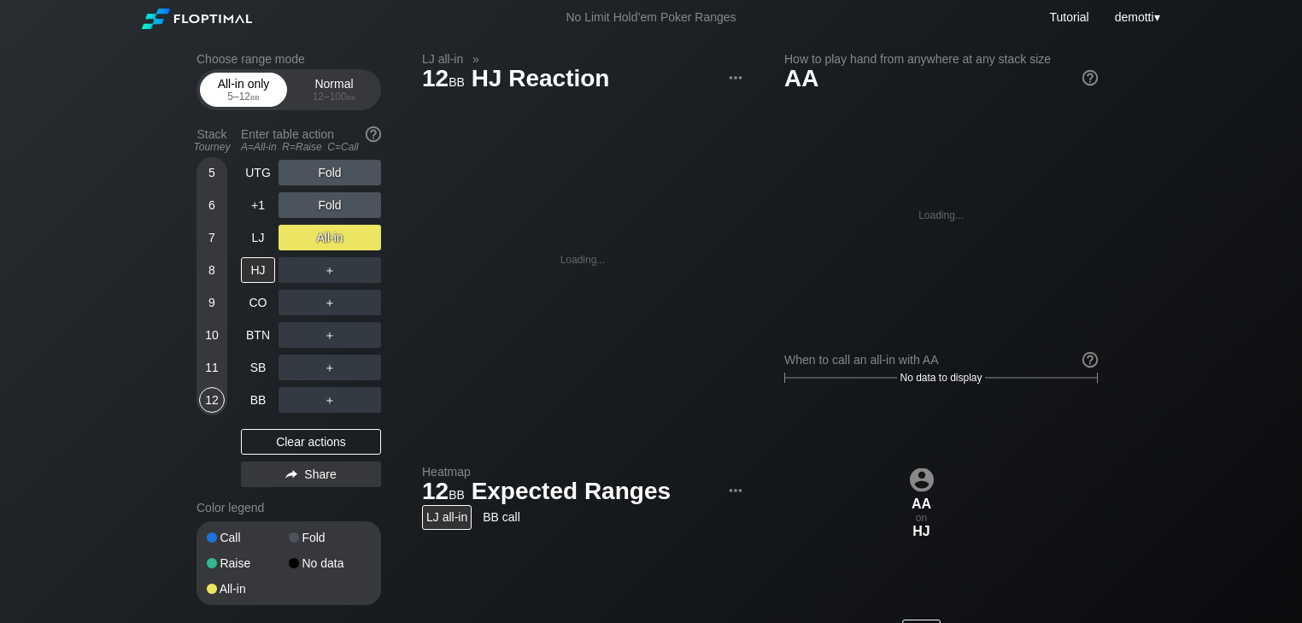
click at [232, 75] on div "All-in only 5 – 12 bb" at bounding box center [243, 89] width 79 height 32
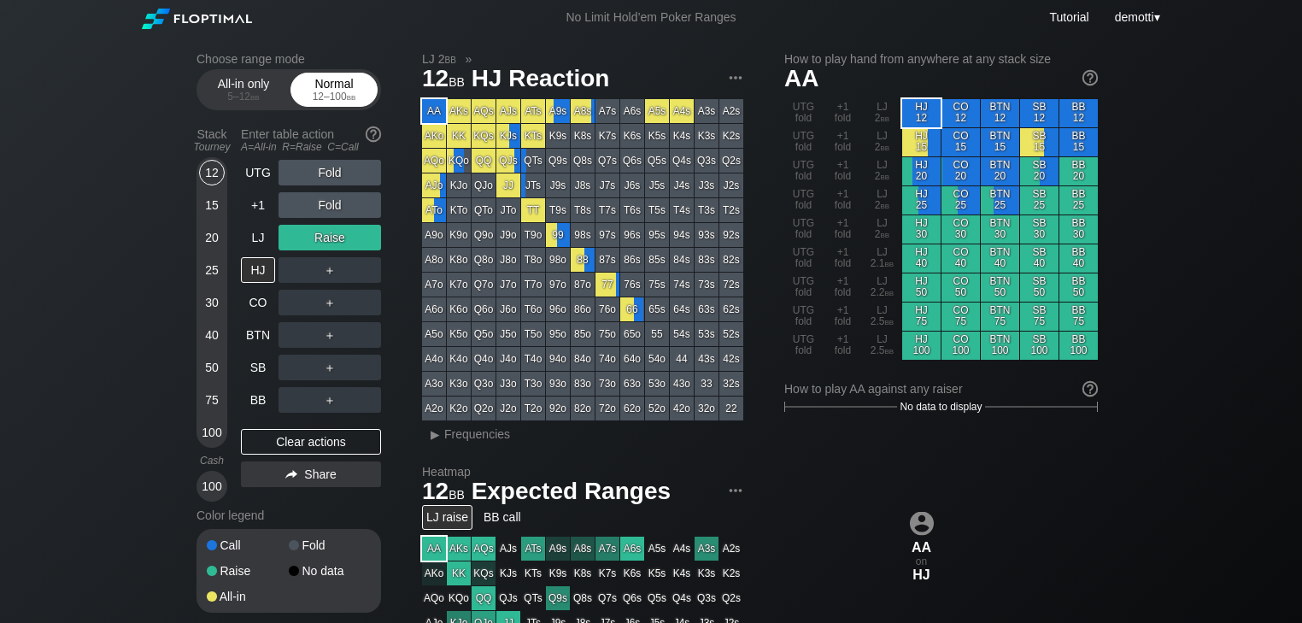
click at [332, 80] on div "Normal 12 – 100 bb" at bounding box center [334, 89] width 79 height 32
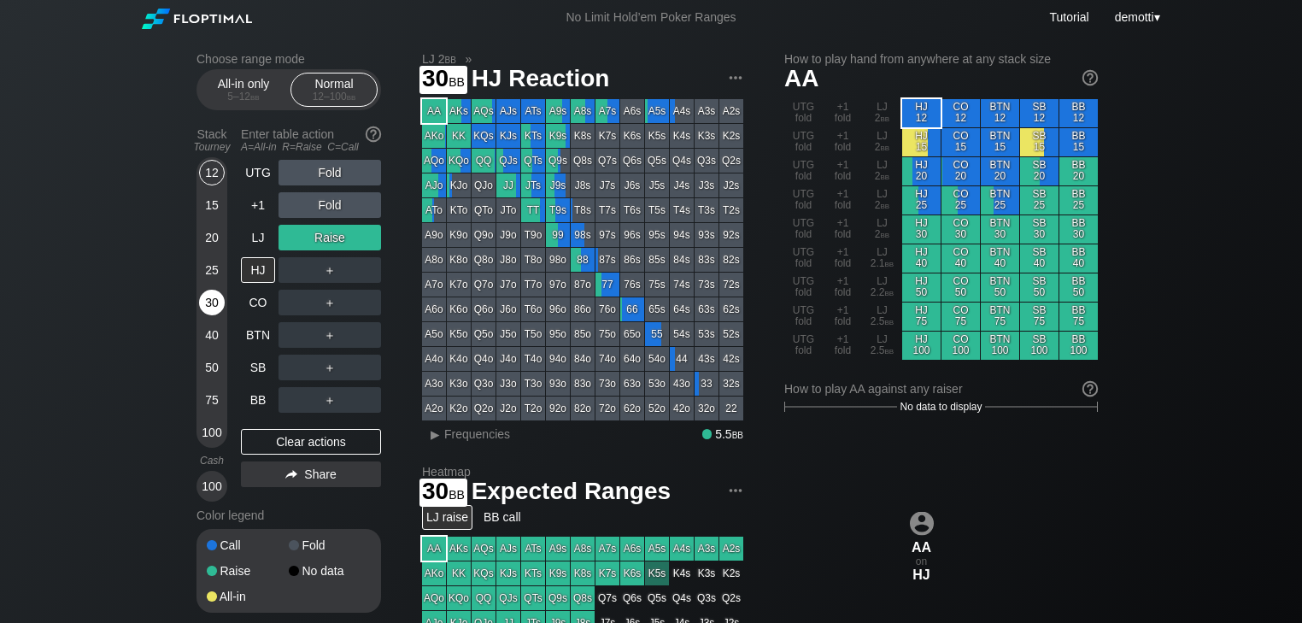
click at [216, 303] on div "30" at bounding box center [212, 303] width 26 height 26
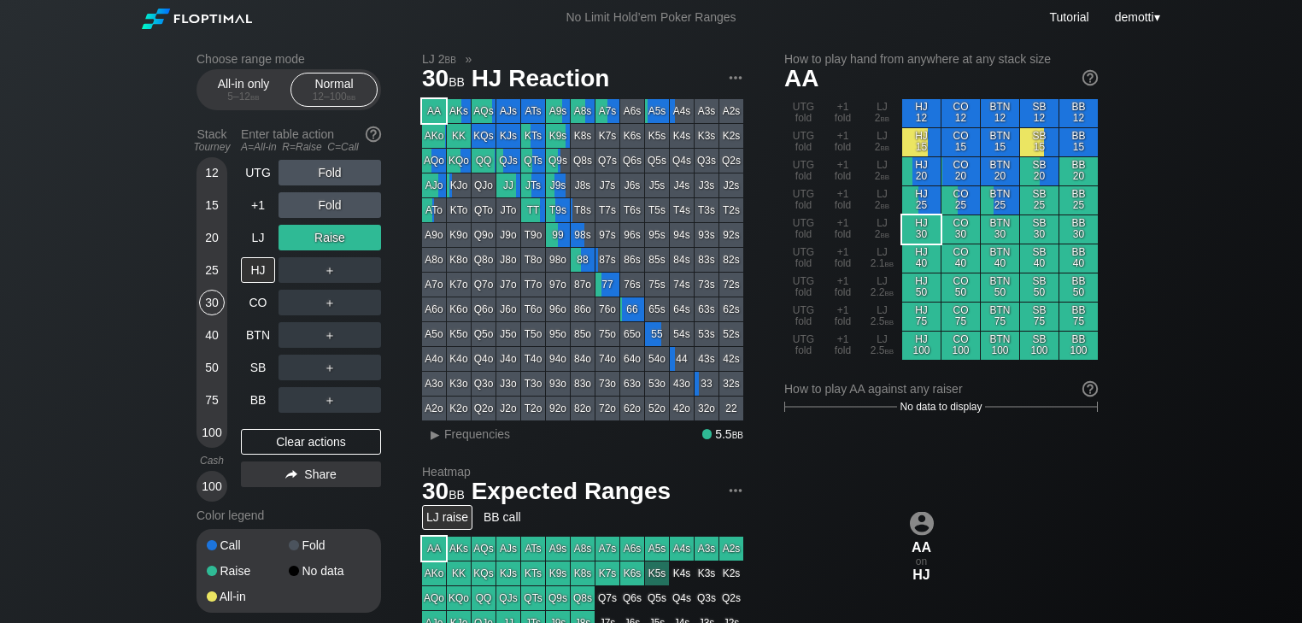
click at [778, 482] on div "LJ 2 bb » 30 bb HJ Reaction AA AKs AQs AJs ATs A9s A8s A7s A6s A5s A4s A3s A2s …" at bounding box center [764, 589] width 684 height 1074
click at [749, 426] on div "LJ 2 bb » 30 bb HJ Reaction AA AKs AQs AJs ATs A9s A8s A7s A6s A5s A4s A3s A2s …" at bounding box center [764, 589] width 684 height 1074
click at [254, 335] on div "BTN" at bounding box center [258, 335] width 34 height 26
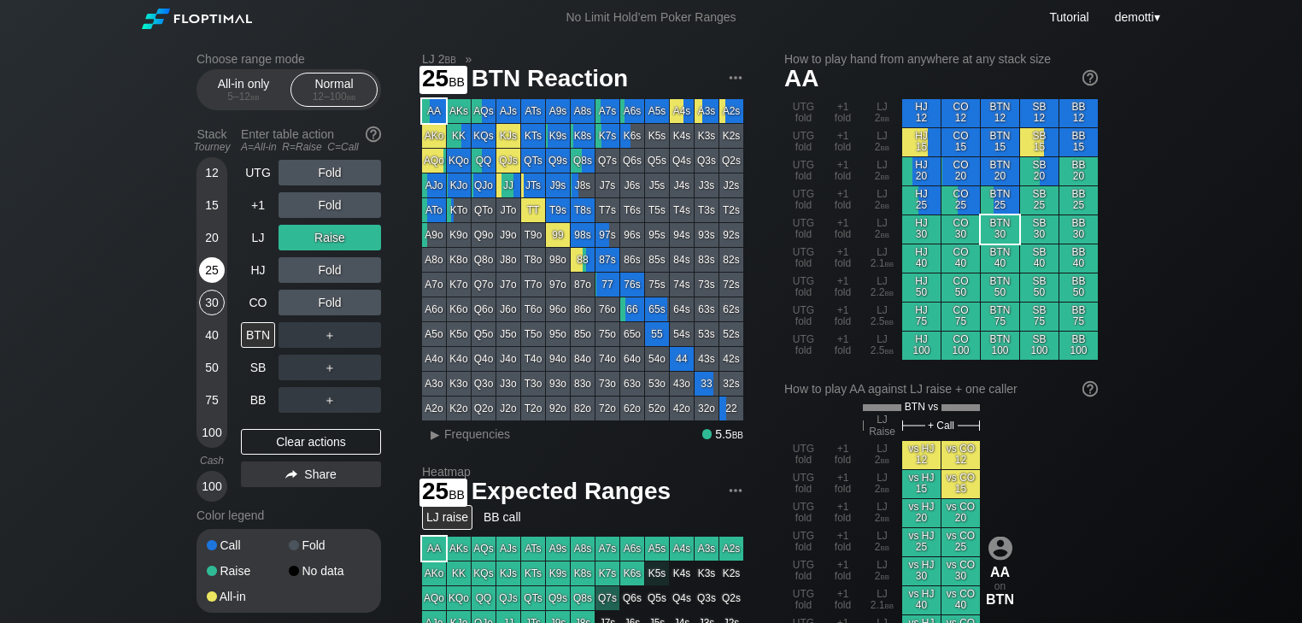
click at [214, 276] on div "25" at bounding box center [212, 270] width 26 height 26
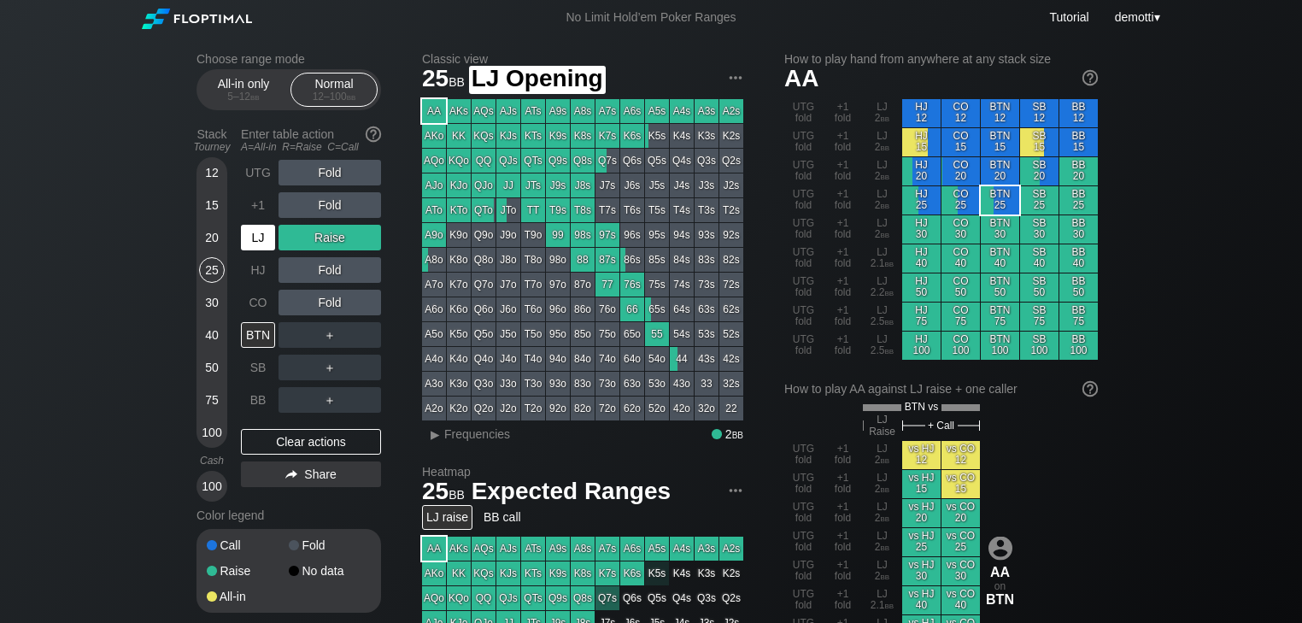
click at [250, 243] on div "LJ" at bounding box center [258, 238] width 34 height 26
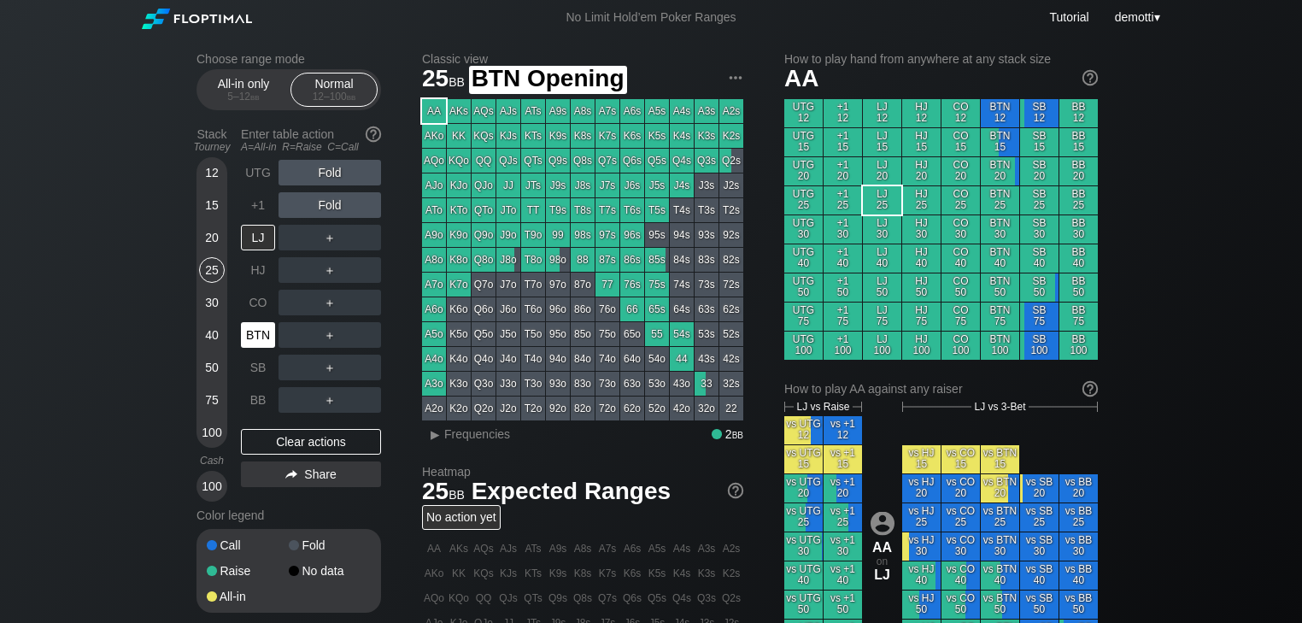
click at [252, 338] on div "BTN" at bounding box center [258, 335] width 34 height 26
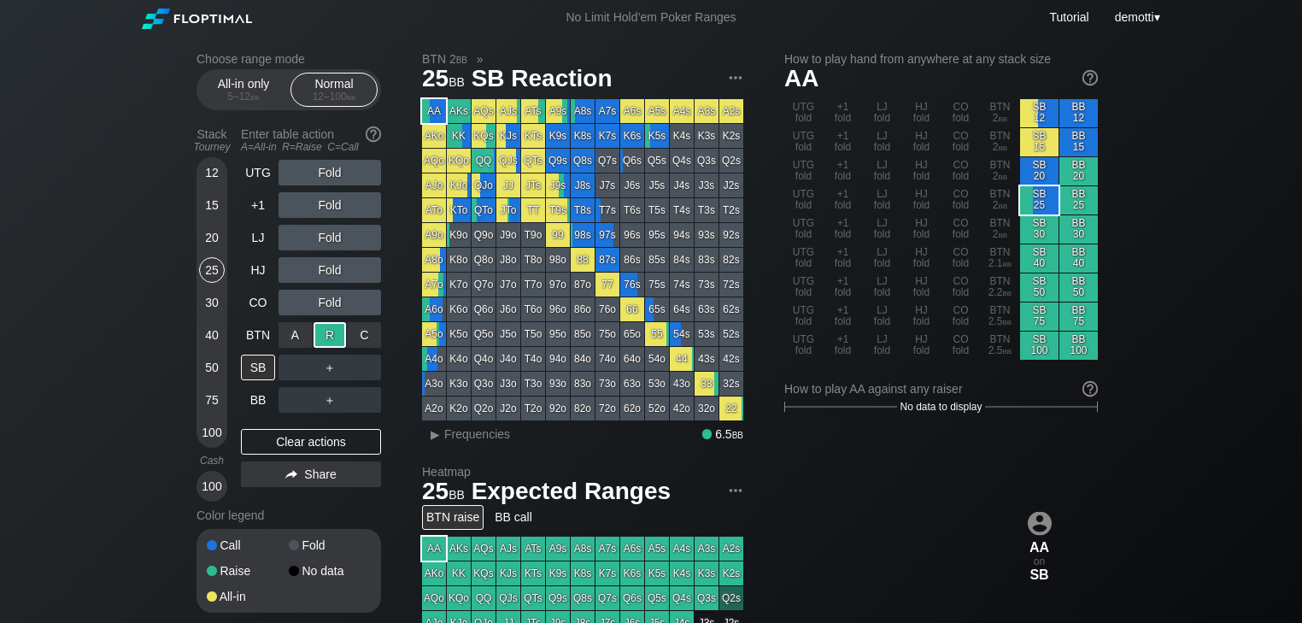
click at [328, 332] on div "R ✕" at bounding box center [330, 335] width 33 height 26
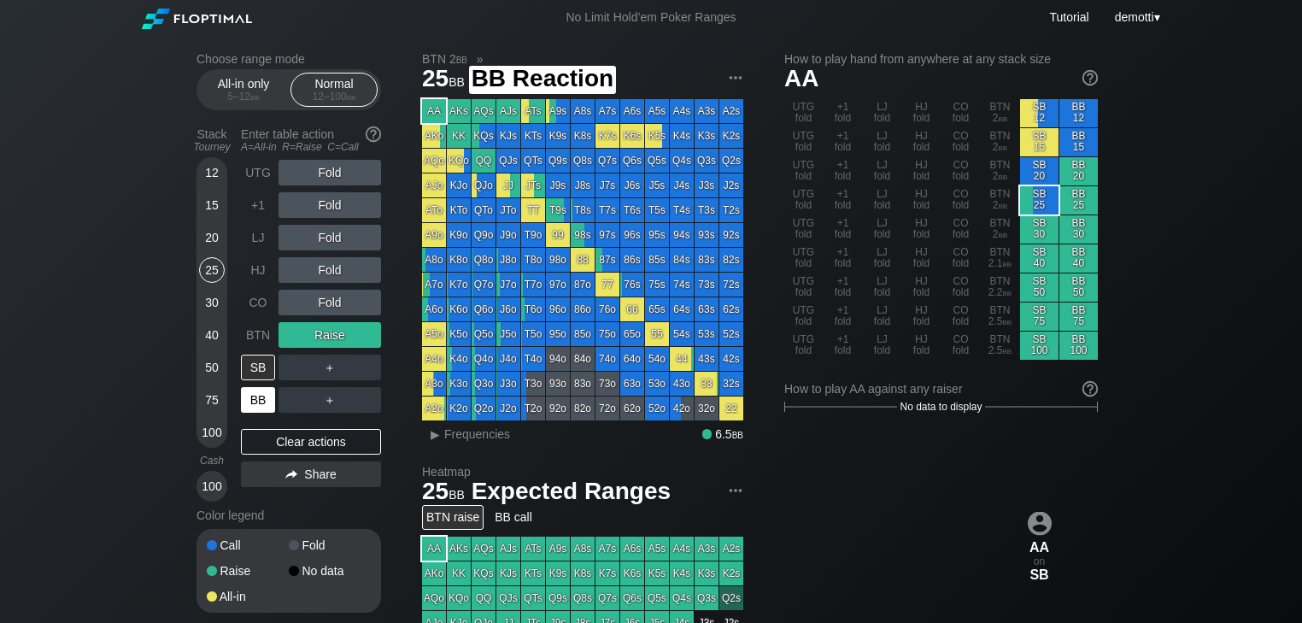
click at [261, 403] on div "BB" at bounding box center [258, 400] width 34 height 26
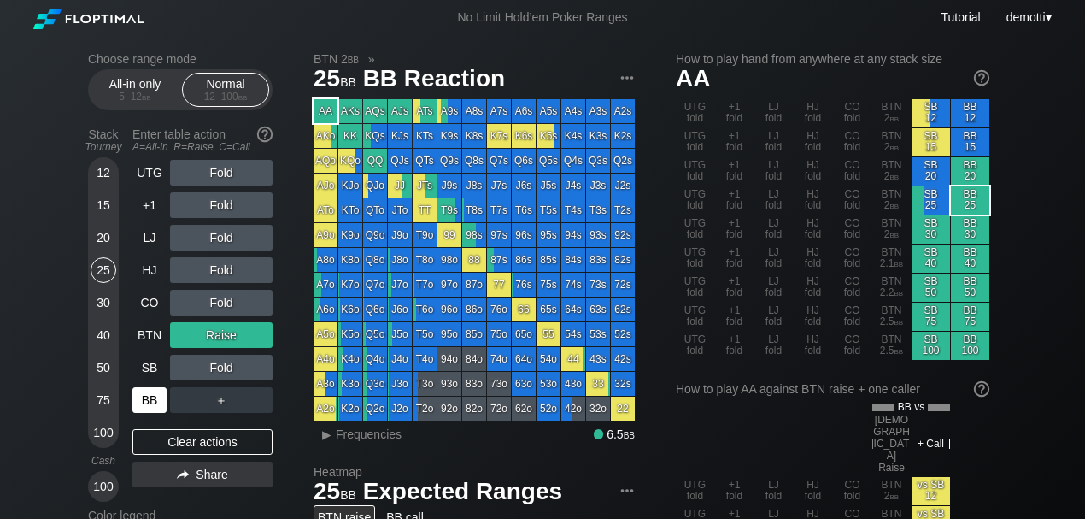
click at [154, 400] on div "BB" at bounding box center [149, 400] width 34 height 26
click at [226, 172] on div "Fold" at bounding box center [221, 173] width 103 height 26
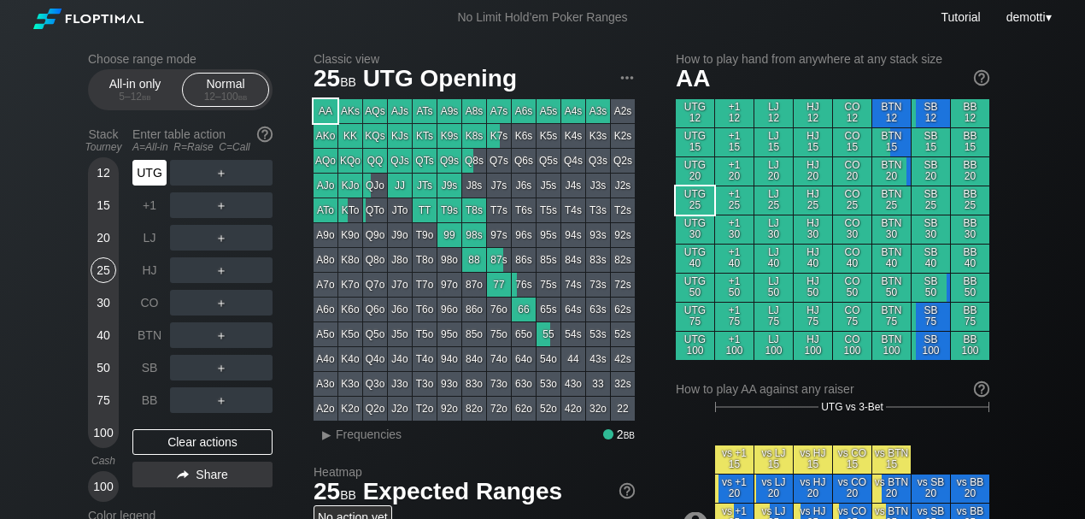
click at [161, 173] on div "UTG" at bounding box center [149, 173] width 34 height 26
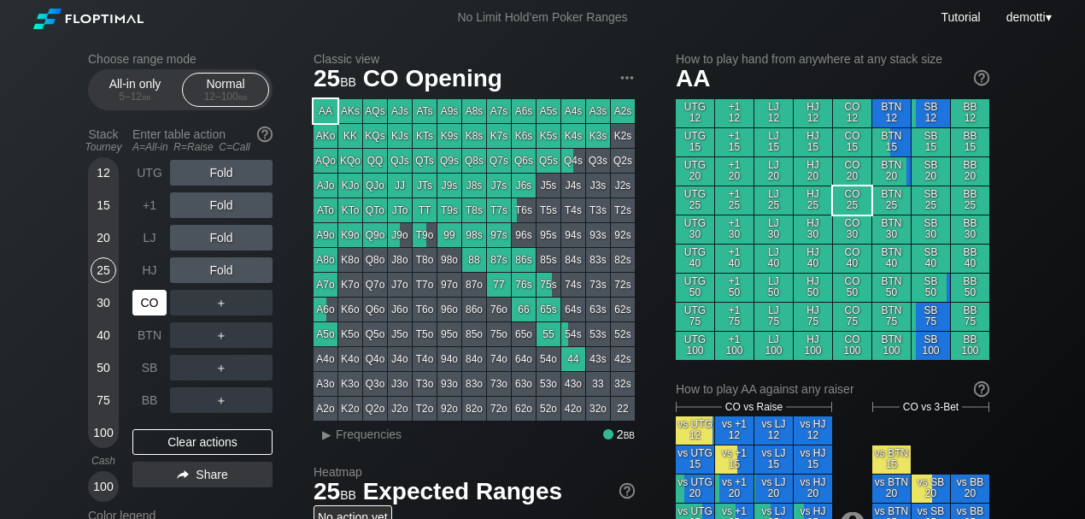
click at [144, 308] on div "CO" at bounding box center [149, 303] width 34 height 26
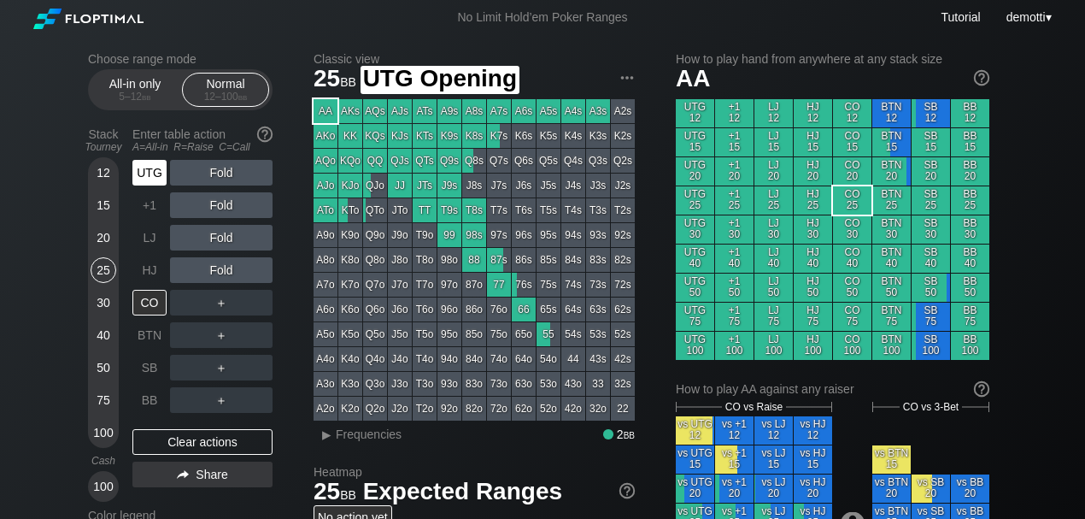
click at [154, 181] on div "UTG" at bounding box center [149, 173] width 34 height 26
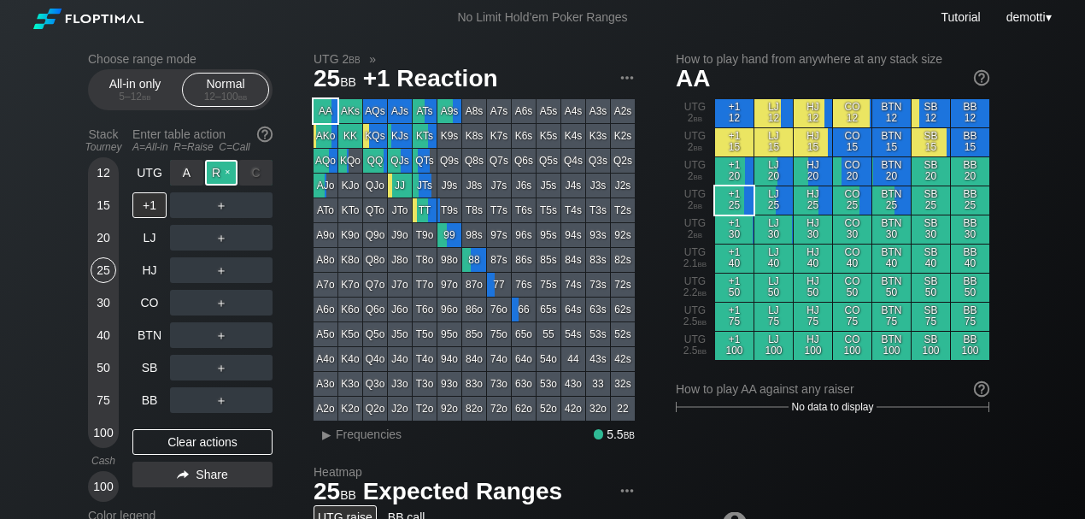
click at [211, 179] on div "R ✕" at bounding box center [221, 173] width 33 height 26
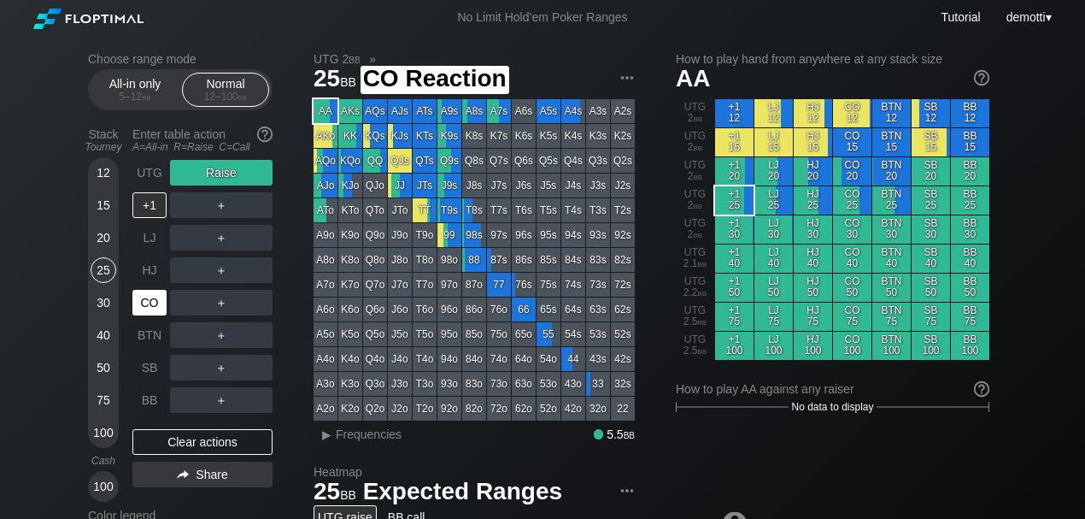
click at [142, 307] on div "CO" at bounding box center [149, 303] width 34 height 26
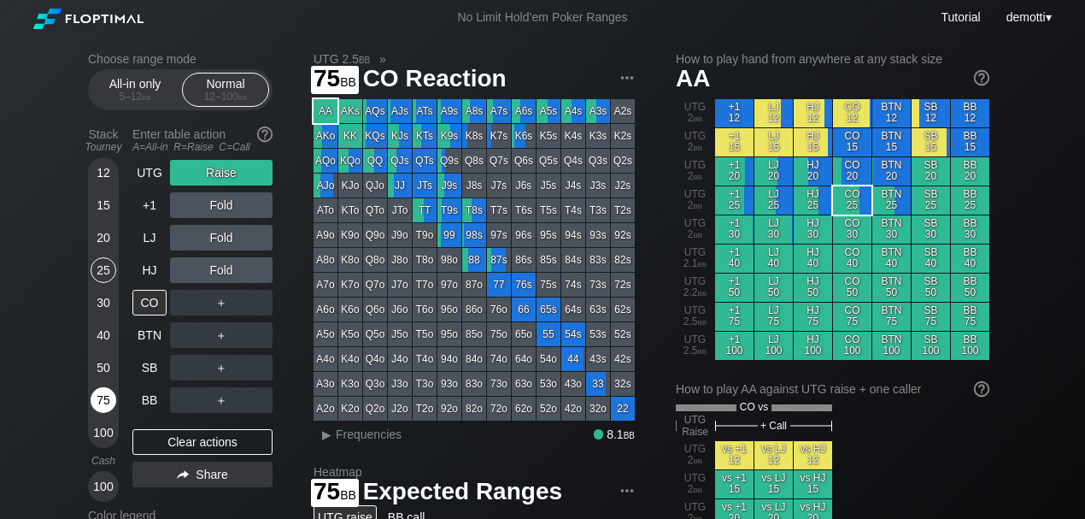
click at [109, 403] on div "75" at bounding box center [104, 400] width 26 height 26
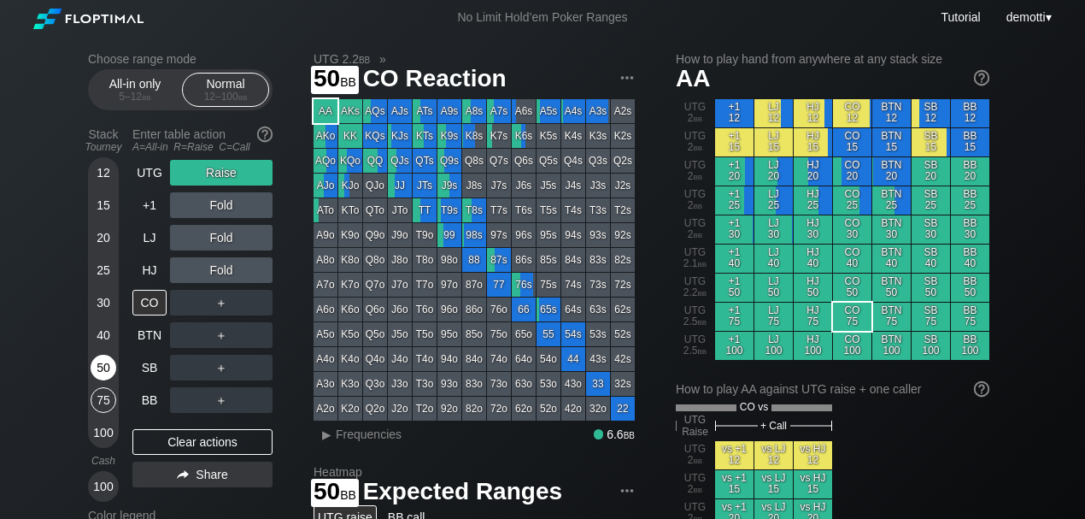
click at [97, 367] on div "50" at bounding box center [104, 368] width 26 height 26
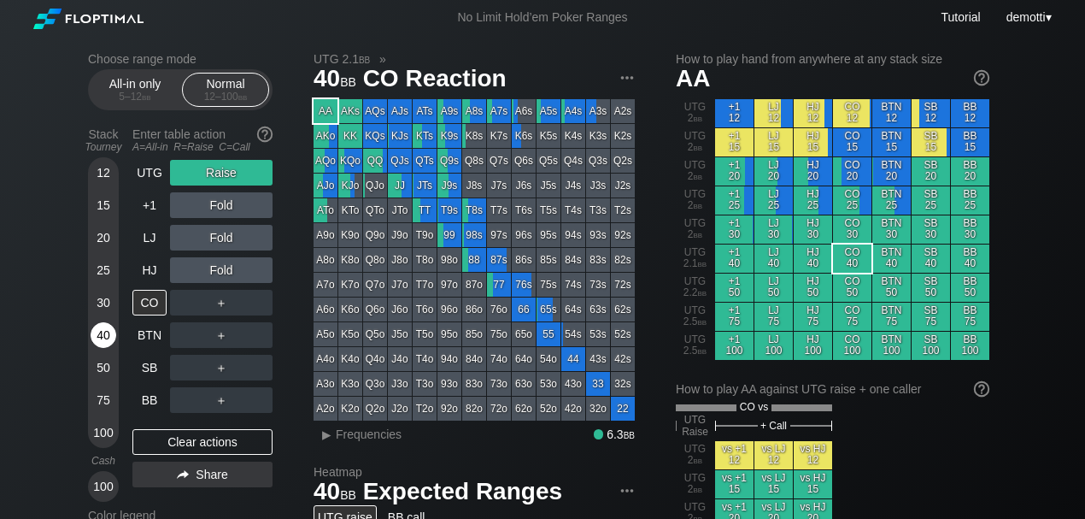
click at [104, 333] on div "40" at bounding box center [104, 335] width 26 height 26
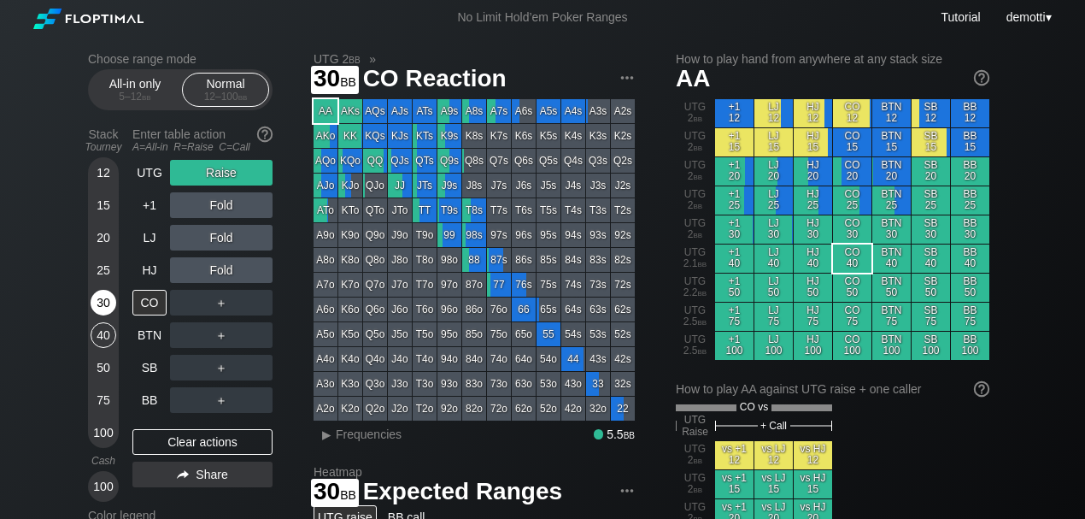
click at [104, 309] on div "30" at bounding box center [104, 303] width 26 height 26
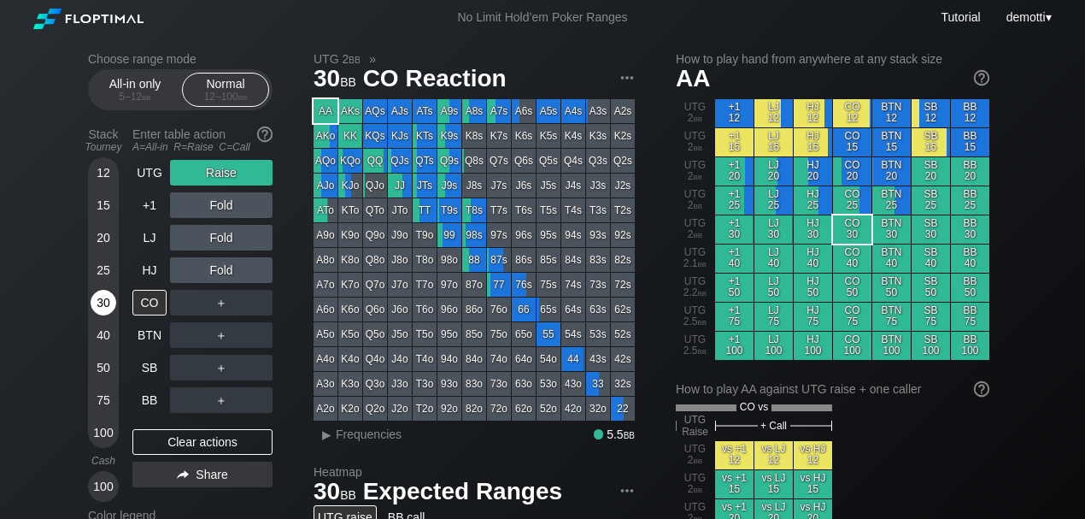
click at [106, 314] on div "30" at bounding box center [104, 303] width 26 height 26
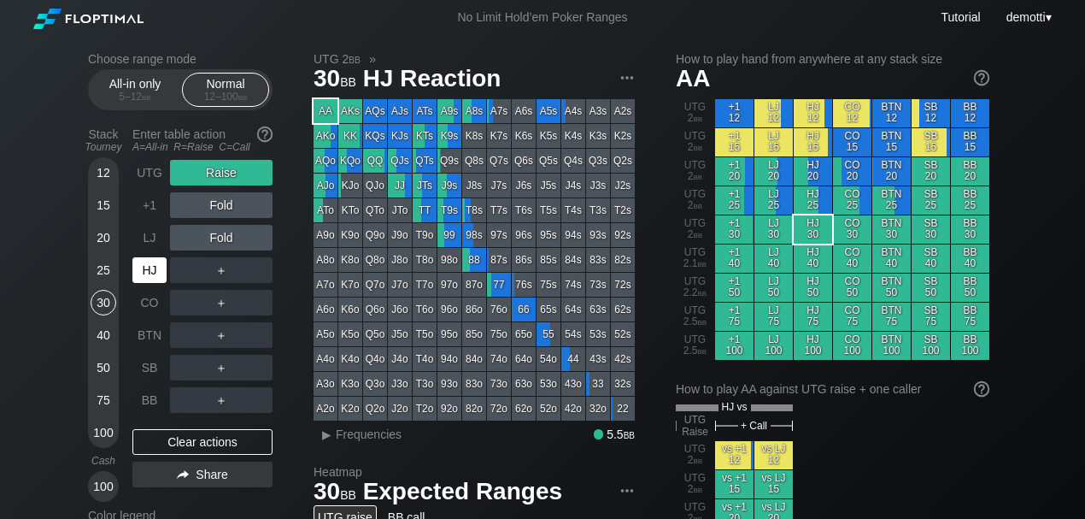
click at [147, 276] on div "HJ" at bounding box center [149, 270] width 34 height 26
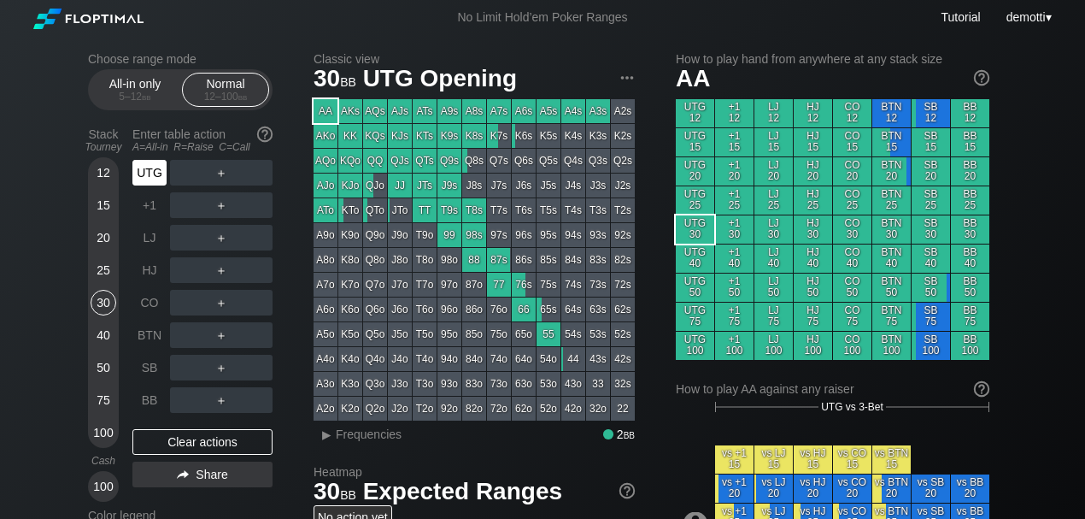
click at [145, 178] on div "UTG" at bounding box center [149, 173] width 34 height 26
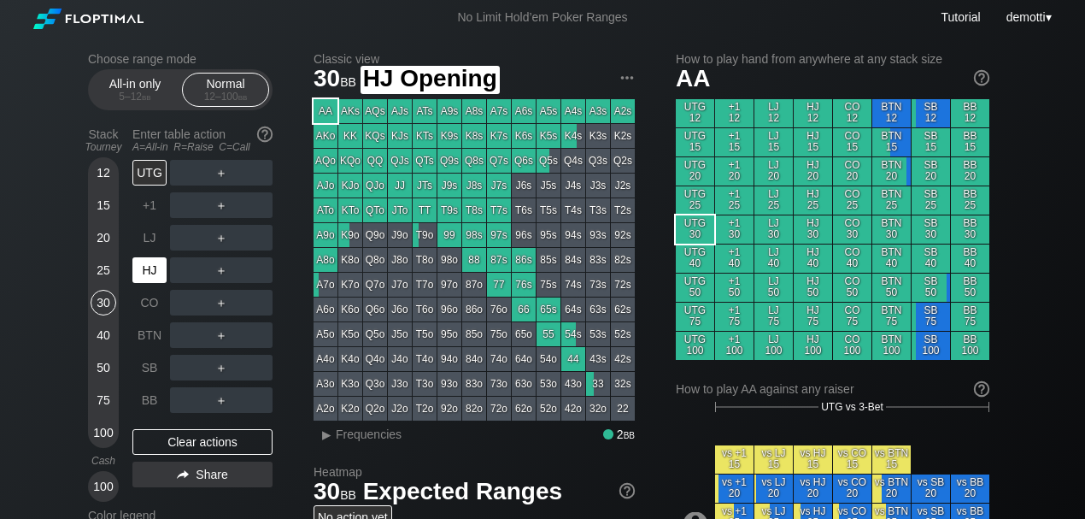
click at [138, 277] on div "HJ" at bounding box center [149, 270] width 34 height 26
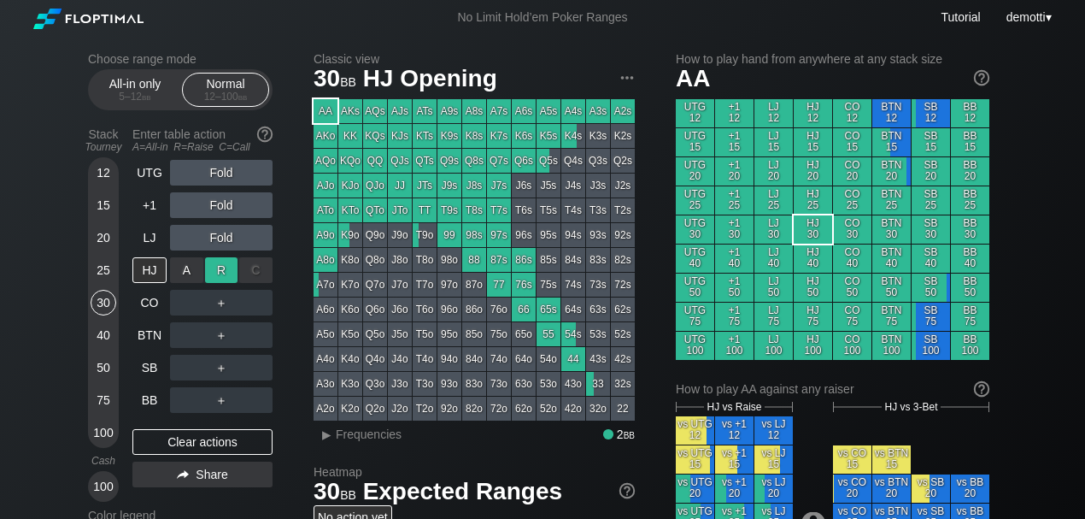
click at [224, 271] on div "R ✕" at bounding box center [221, 270] width 33 height 26
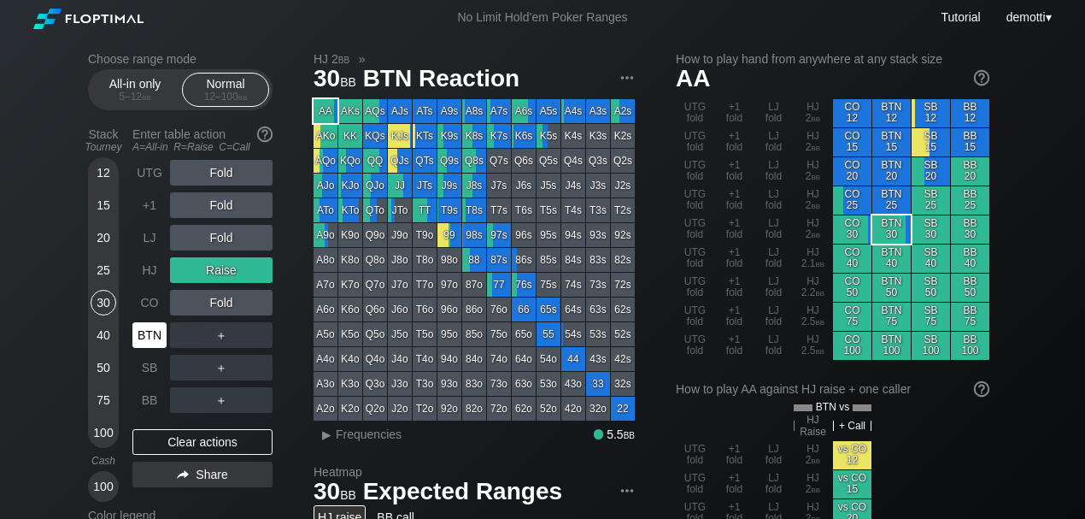
click at [156, 329] on div "BTN" at bounding box center [149, 335] width 34 height 26
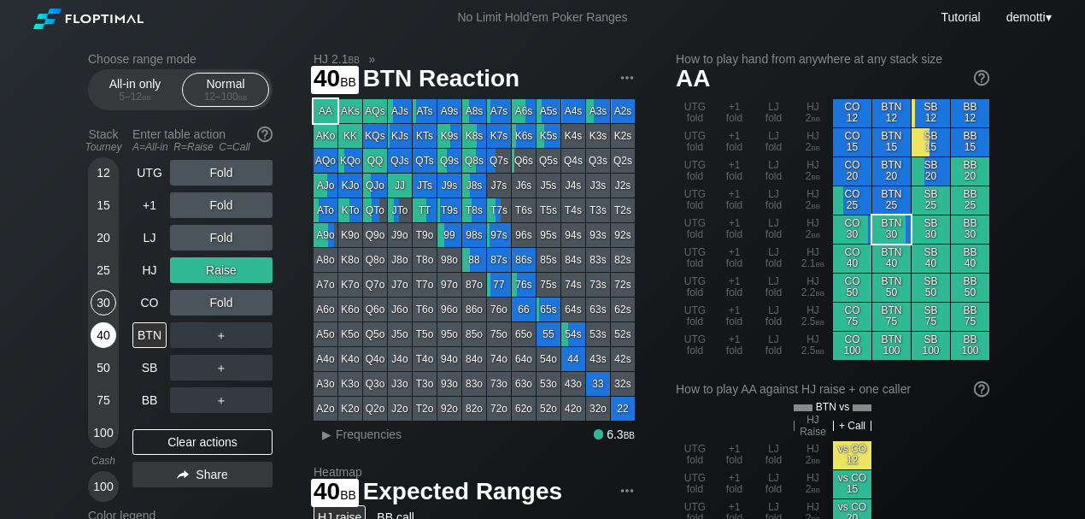
click at [104, 333] on div "40" at bounding box center [104, 335] width 26 height 26
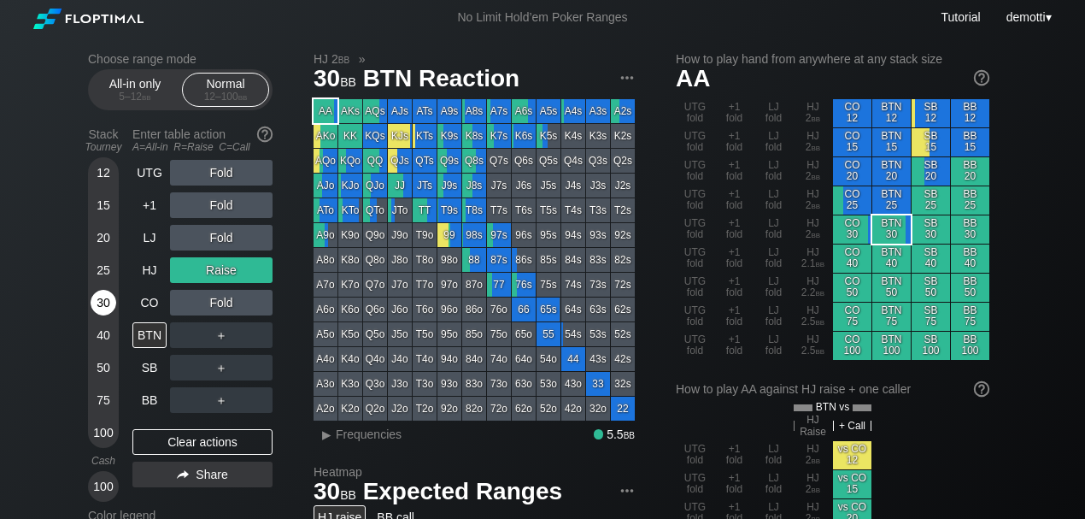
click at [104, 303] on div "30" at bounding box center [104, 303] width 26 height 26
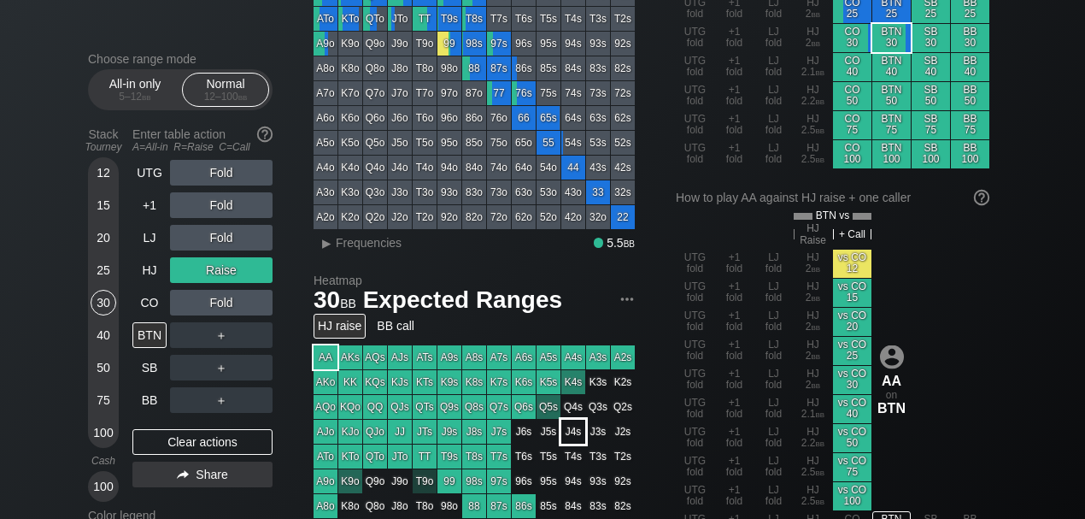
scroll to position [227, 0]
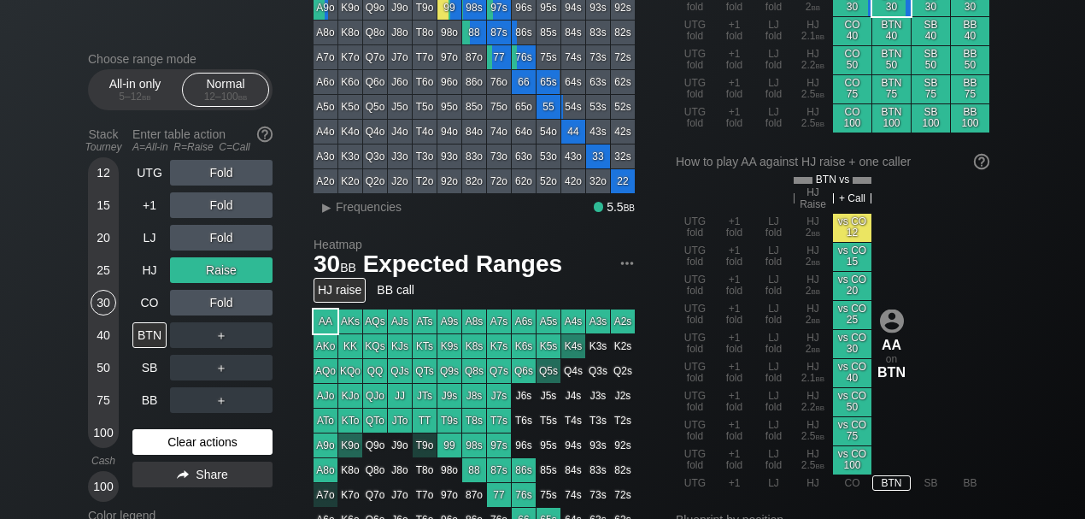
click at [197, 440] on div "Clear actions" at bounding box center [202, 442] width 140 height 26
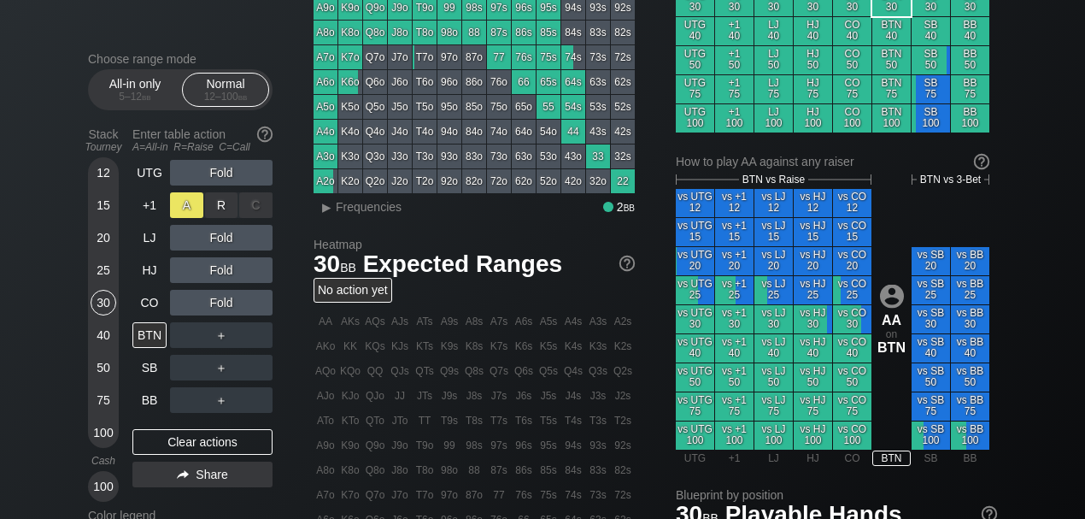
click at [192, 209] on div "A ✕" at bounding box center [186, 205] width 33 height 26
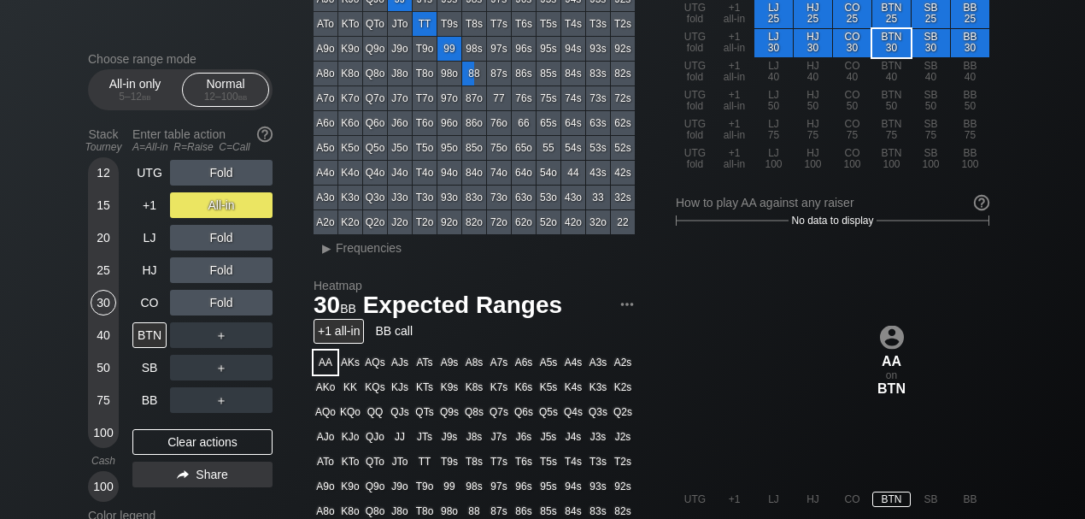
scroll to position [75, 0]
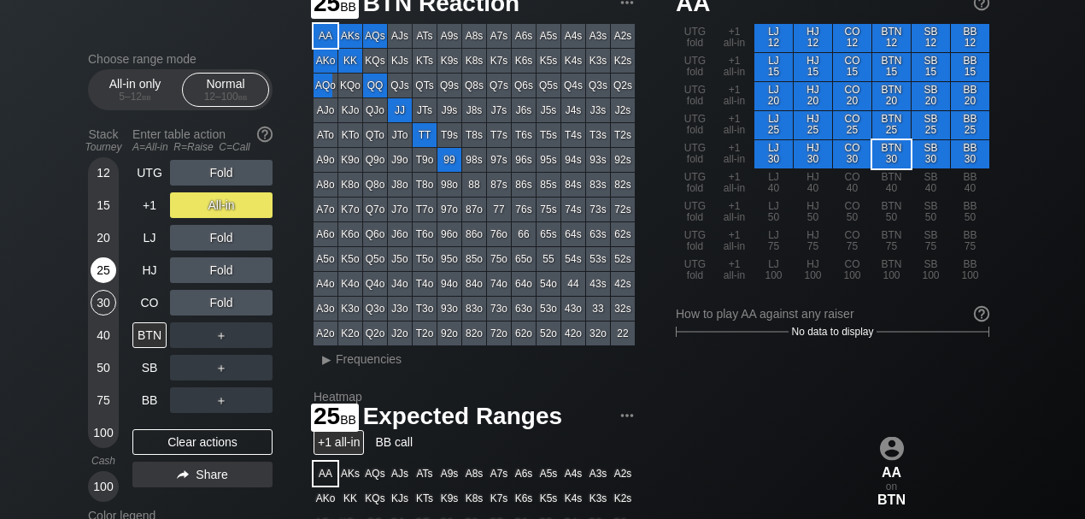
click at [107, 277] on div "25" at bounding box center [104, 270] width 26 height 26
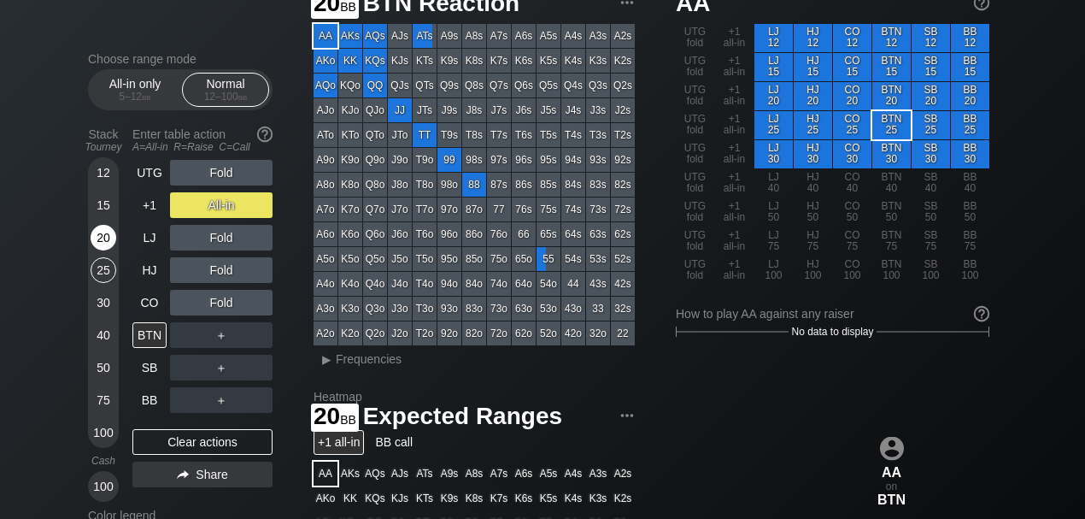
click at [106, 243] on div "20" at bounding box center [104, 238] width 26 height 26
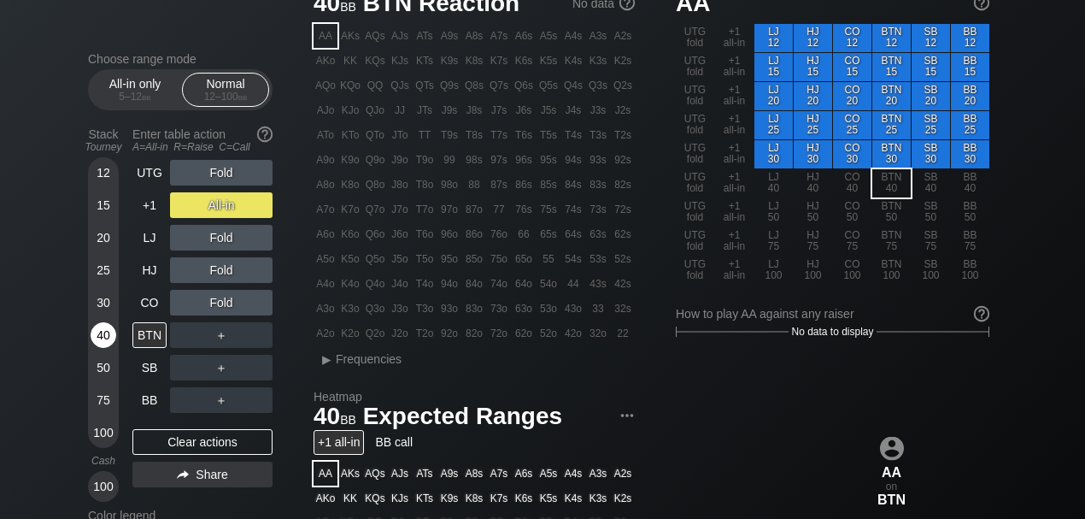
click at [101, 339] on div "40" at bounding box center [104, 335] width 26 height 26
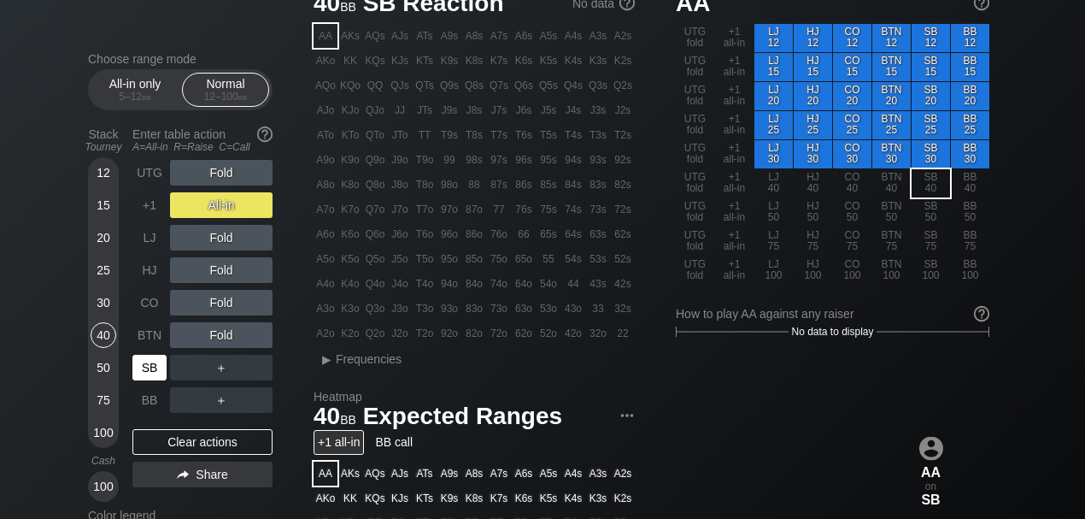
click at [157, 360] on div "SB" at bounding box center [149, 368] width 34 height 26
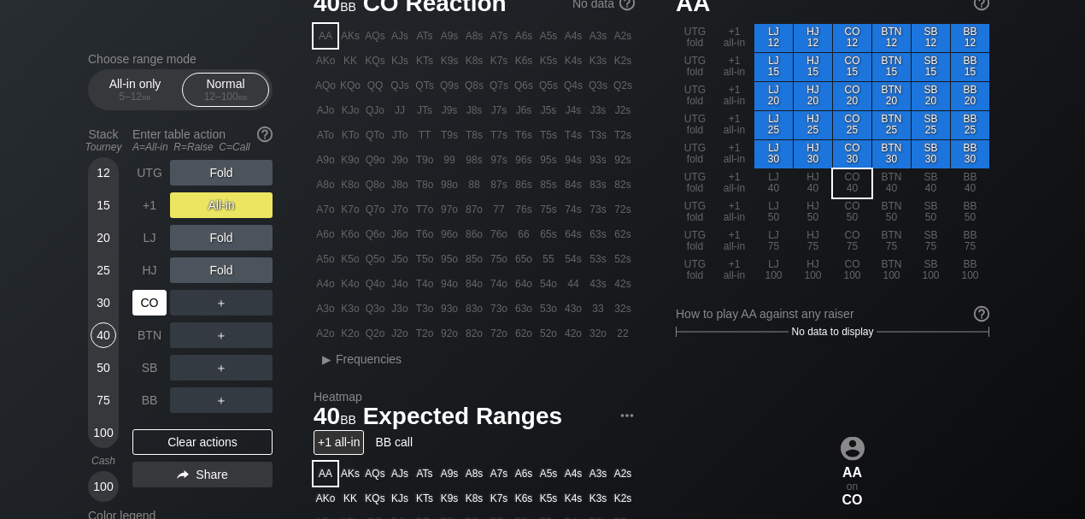
click at [161, 315] on div "CO" at bounding box center [149, 303] width 34 height 26
click at [164, 209] on div "+1" at bounding box center [149, 205] width 34 height 26
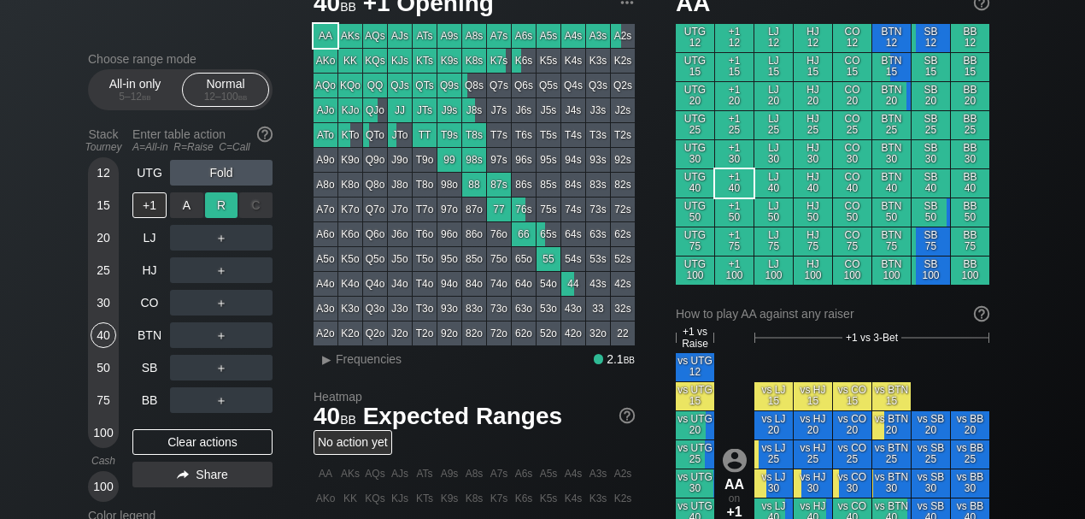
click at [211, 209] on div "R ✕" at bounding box center [221, 205] width 33 height 26
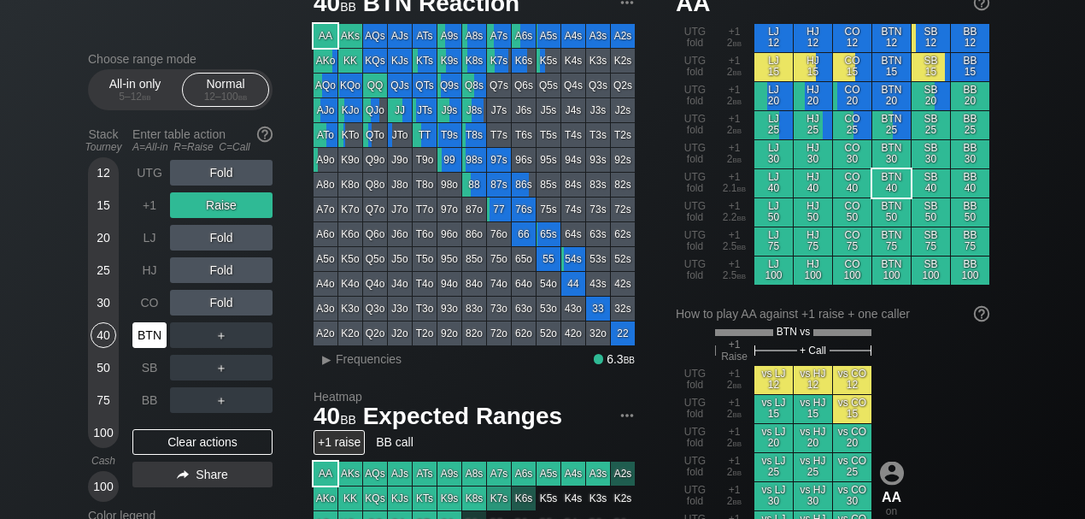
click at [135, 344] on div "BTN" at bounding box center [149, 335] width 34 height 26
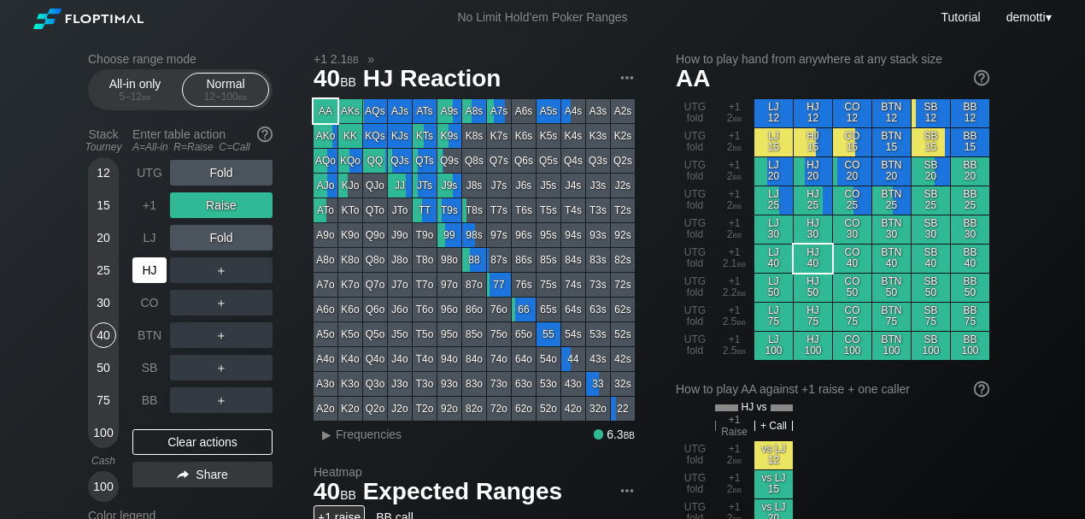
click at [156, 264] on div "HJ" at bounding box center [149, 270] width 34 height 26
click at [142, 268] on div "HJ" at bounding box center [149, 270] width 34 height 26
